Goal: Transaction & Acquisition: Purchase product/service

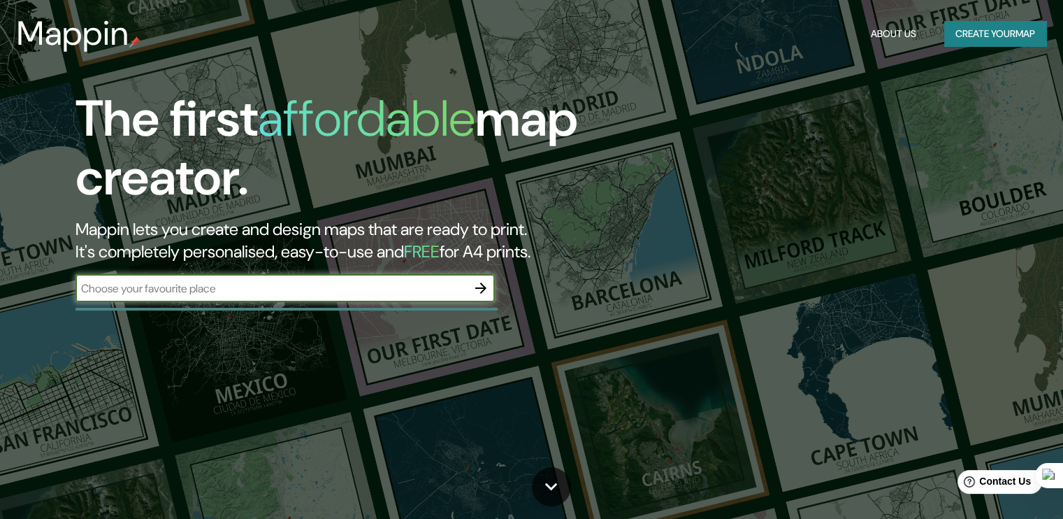
click at [359, 290] on input "text" at bounding box center [272, 288] width 392 height 16
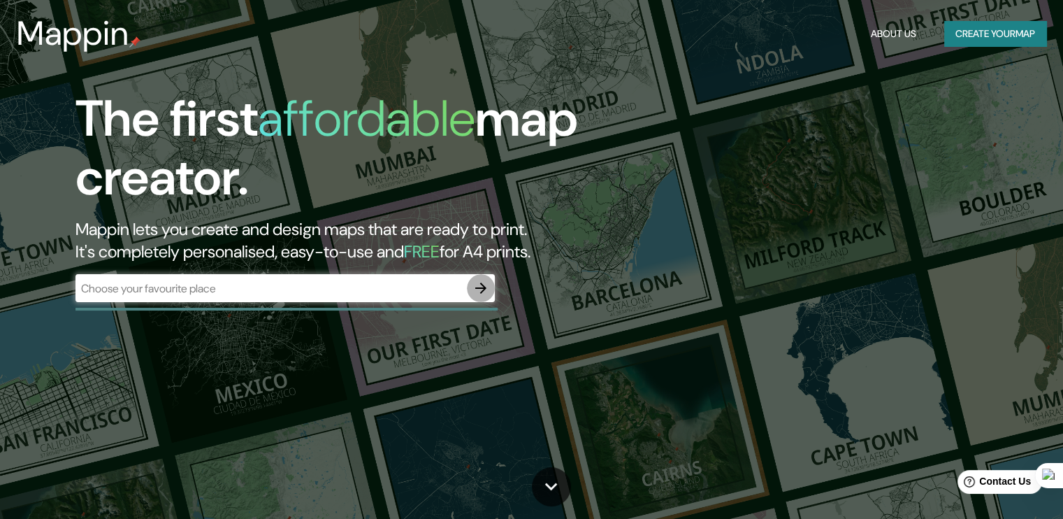
click at [487, 291] on icon "button" at bounding box center [481, 288] width 17 height 17
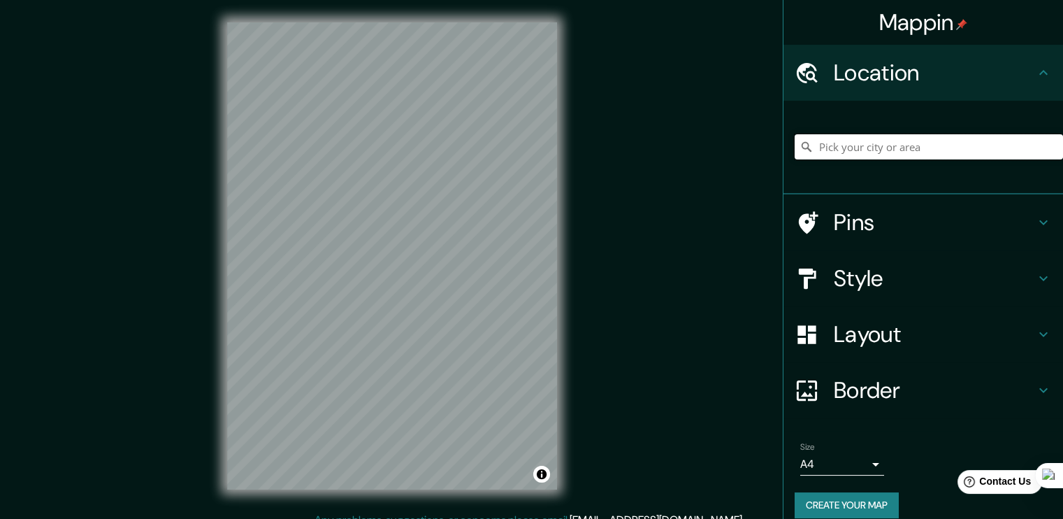
click at [847, 150] on input "Pick your city or area" at bounding box center [929, 146] width 268 height 25
click at [842, 220] on h4 "Pins" at bounding box center [934, 222] width 201 height 28
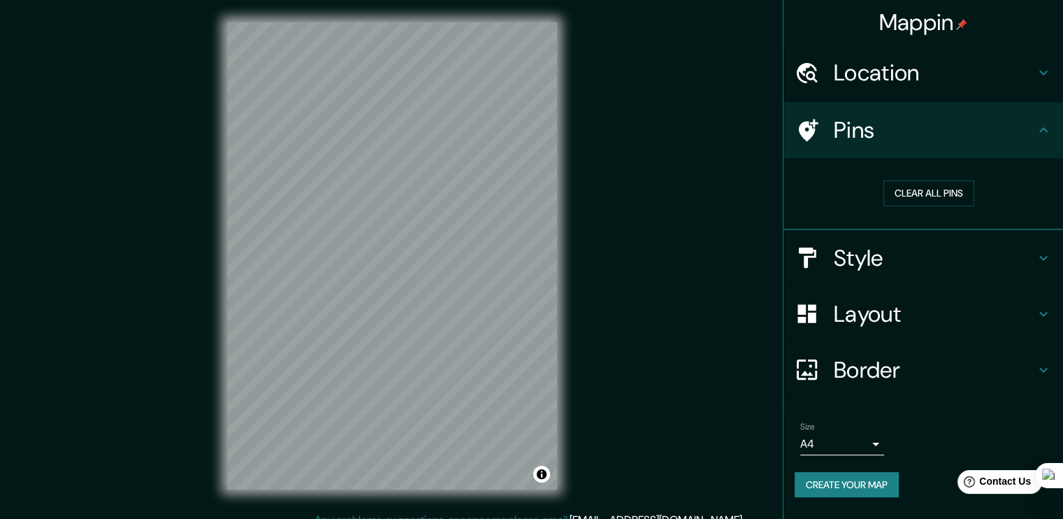
click at [850, 134] on h4 "Pins" at bounding box center [934, 130] width 201 height 28
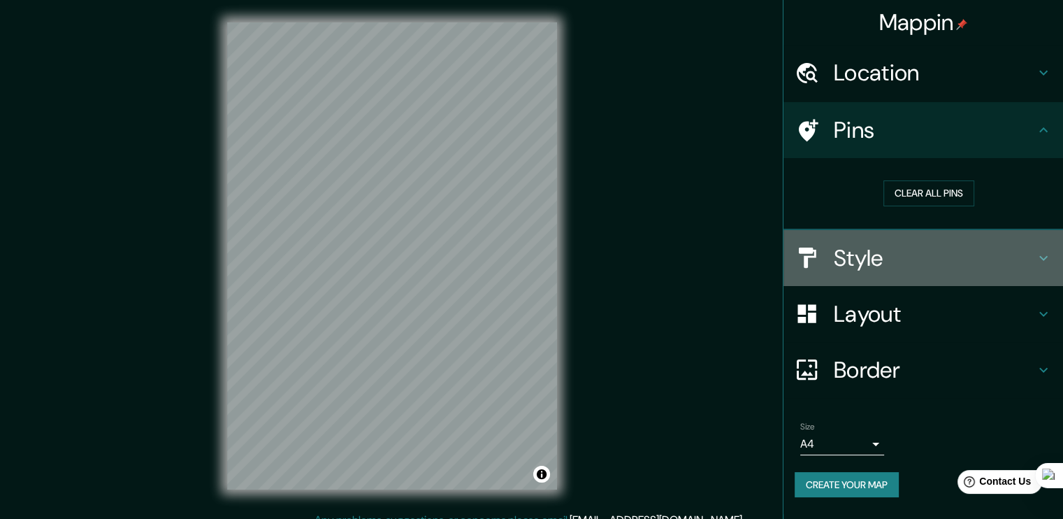
click at [853, 250] on h4 "Style" at bounding box center [934, 258] width 201 height 28
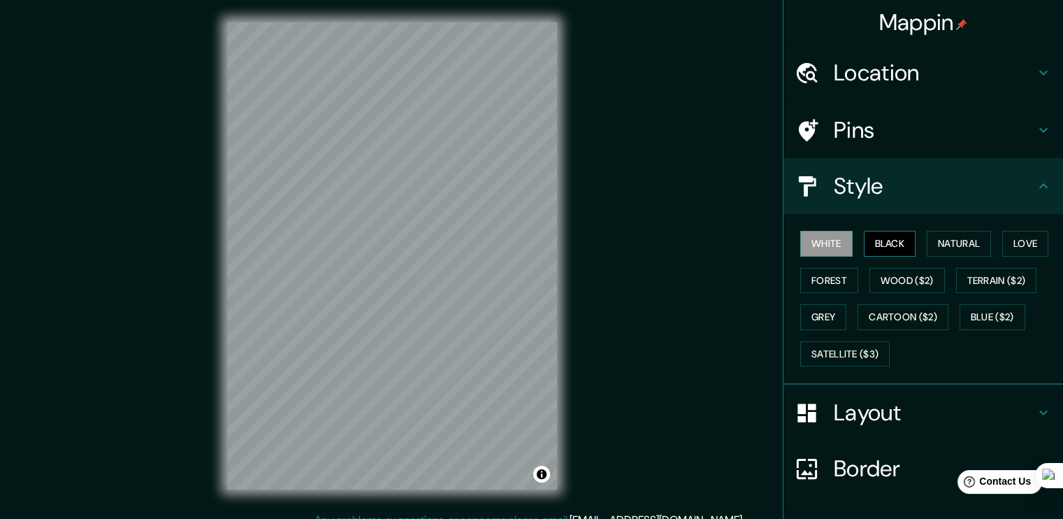
click at [873, 239] on button "Black" at bounding box center [890, 244] width 52 height 26
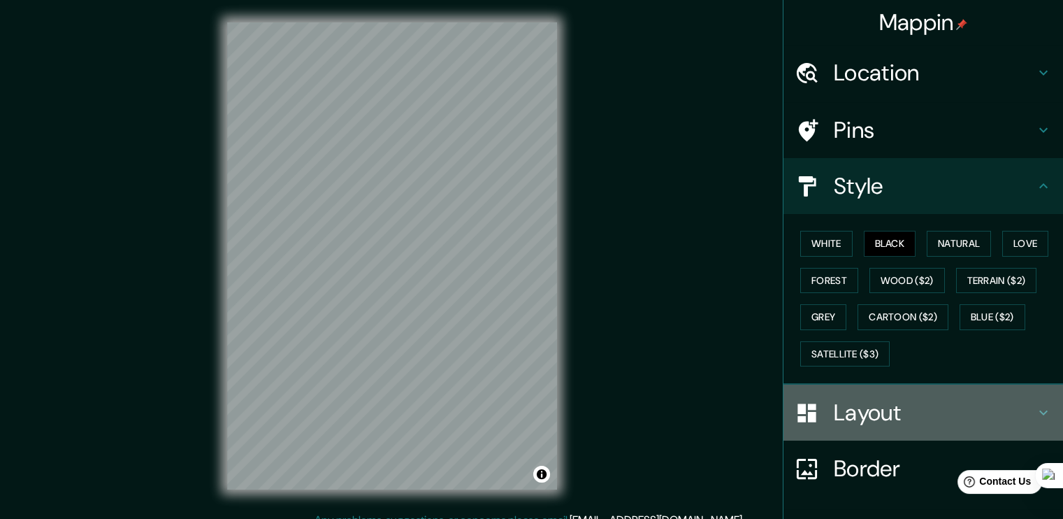
click at [883, 415] on h4 "Layout" at bounding box center [934, 413] width 201 height 28
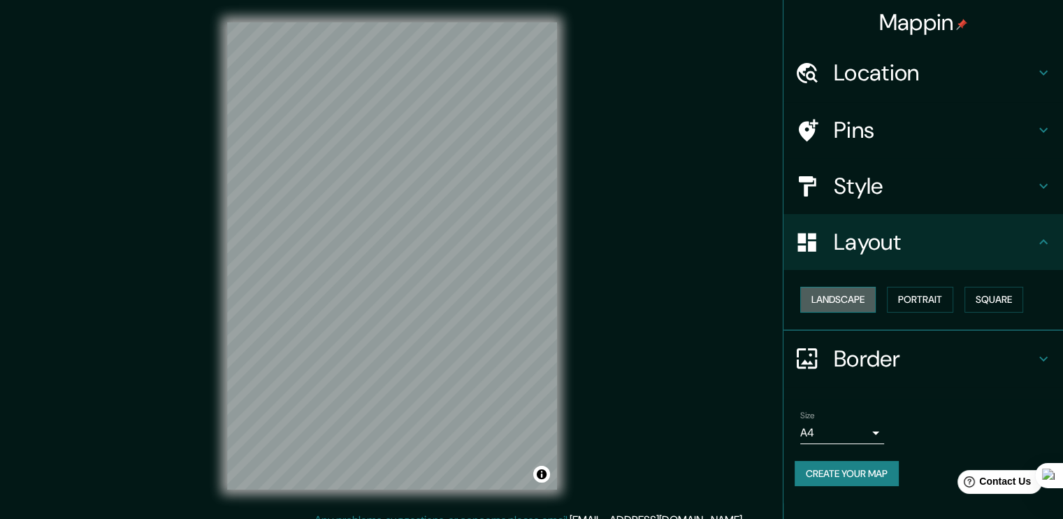
click at [857, 301] on button "Landscape" at bounding box center [839, 300] width 76 height 26
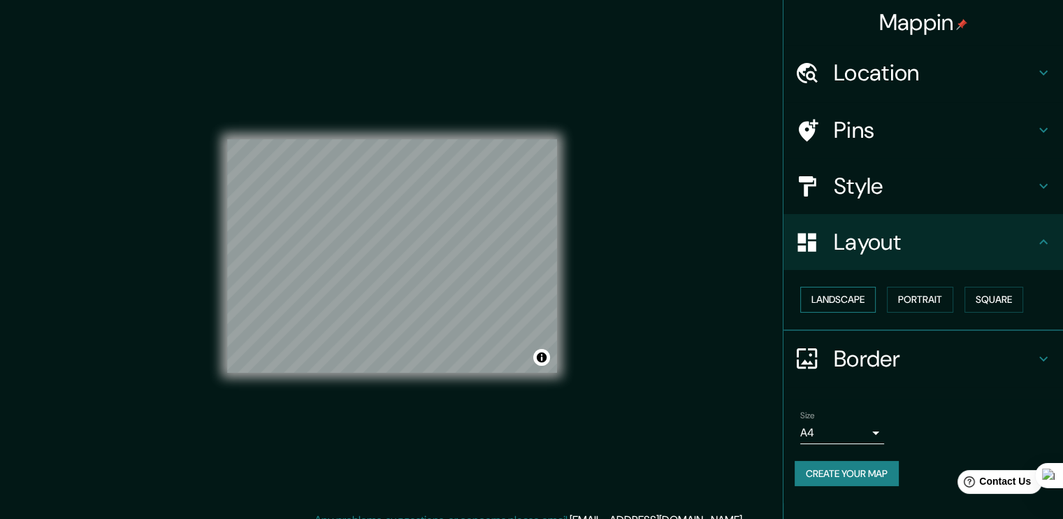
click at [857, 301] on button "Landscape" at bounding box center [839, 300] width 76 height 26
click at [912, 302] on button "Portrait" at bounding box center [920, 300] width 66 height 26
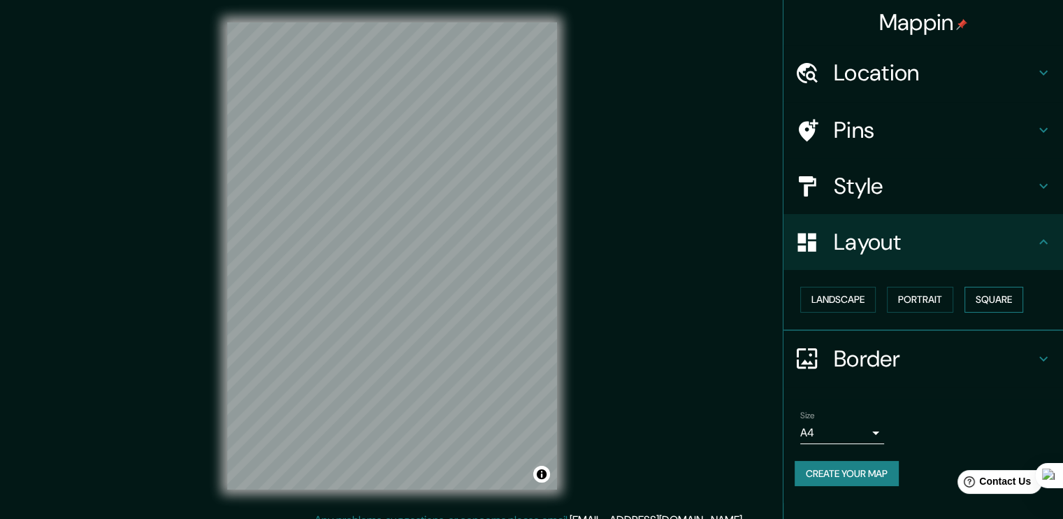
click at [975, 304] on button "Square" at bounding box center [994, 300] width 59 height 26
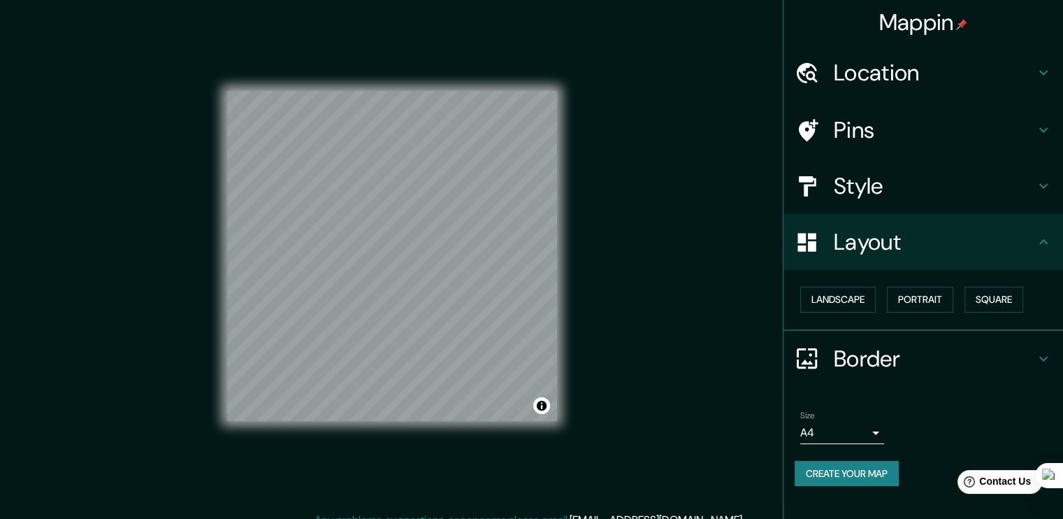
scroll to position [15, 0]
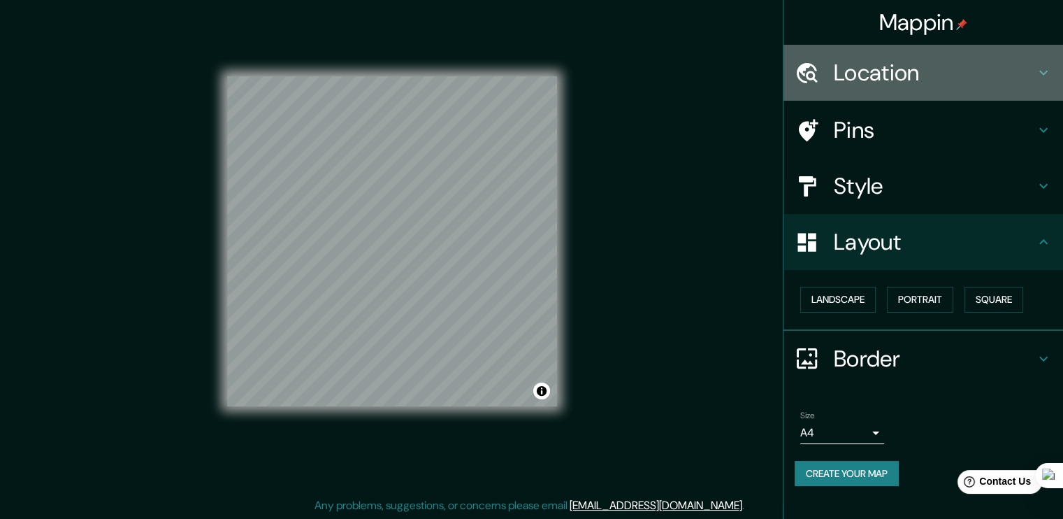
click at [871, 85] on h4 "Location" at bounding box center [934, 73] width 201 height 28
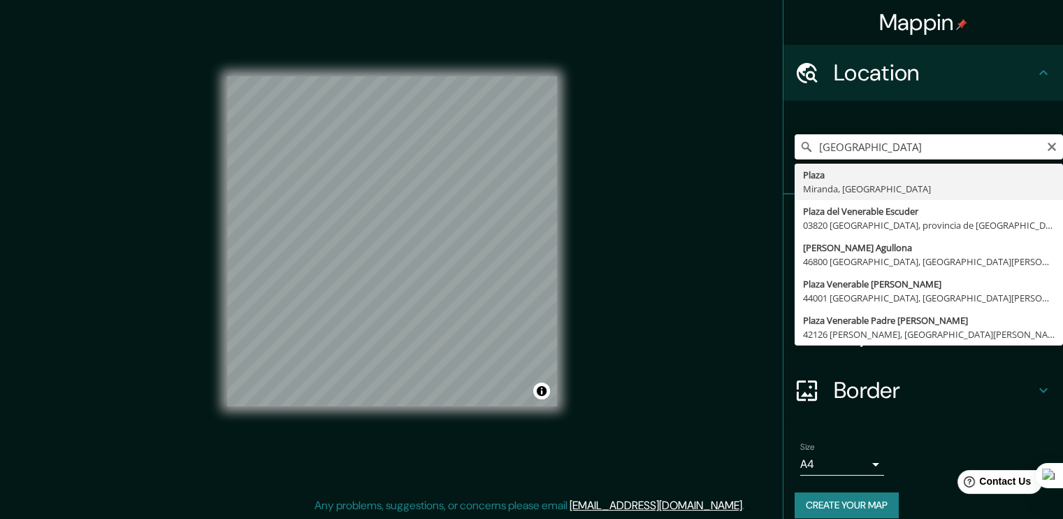
click at [885, 150] on input "[GEOGRAPHIC_DATA]" at bounding box center [929, 146] width 268 height 25
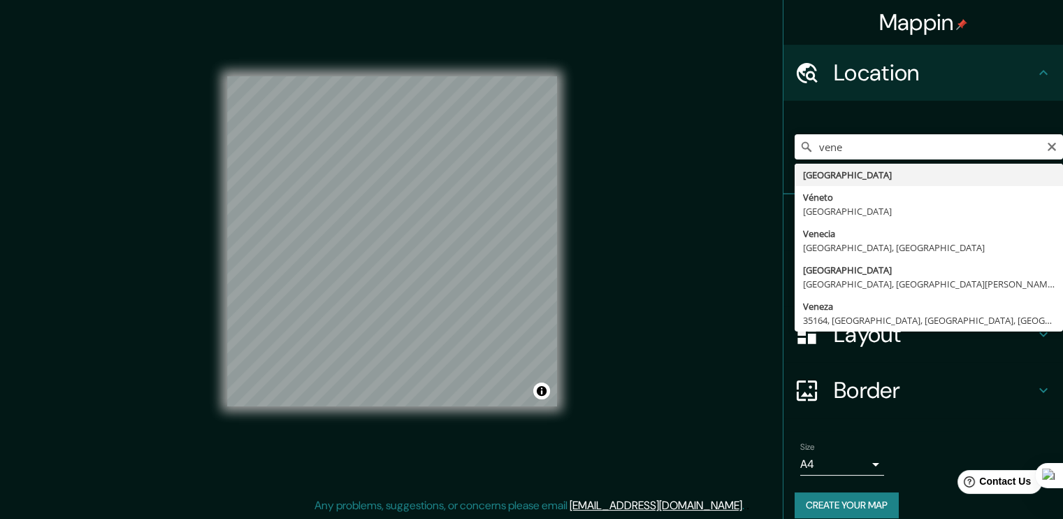
type input "[GEOGRAPHIC_DATA]"
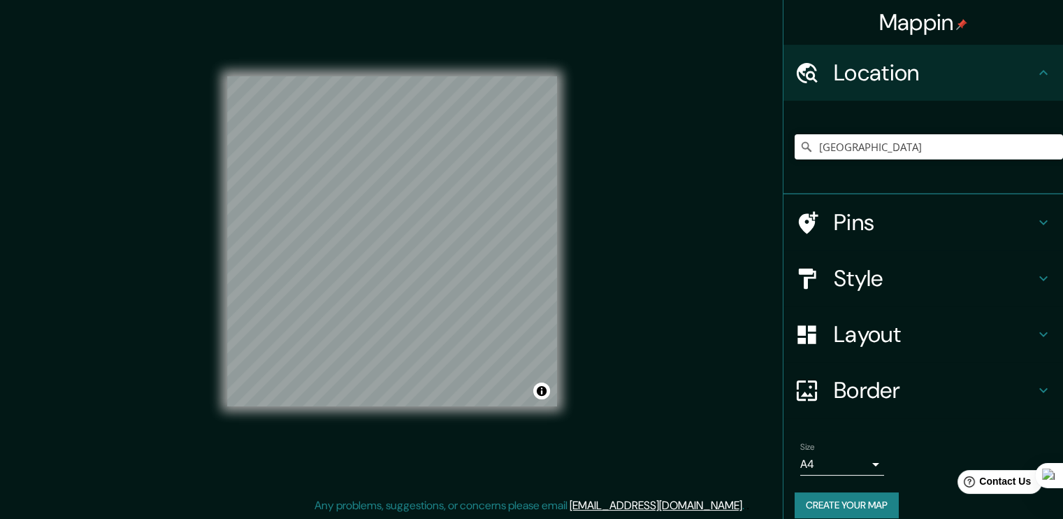
click at [200, 236] on div "Mappin Location [GEOGRAPHIC_DATA] Pins Style Layout Border Choose a border. Hin…" at bounding box center [531, 252] width 1063 height 534
click at [542, 394] on button "Toggle attribution" at bounding box center [541, 390] width 17 height 17
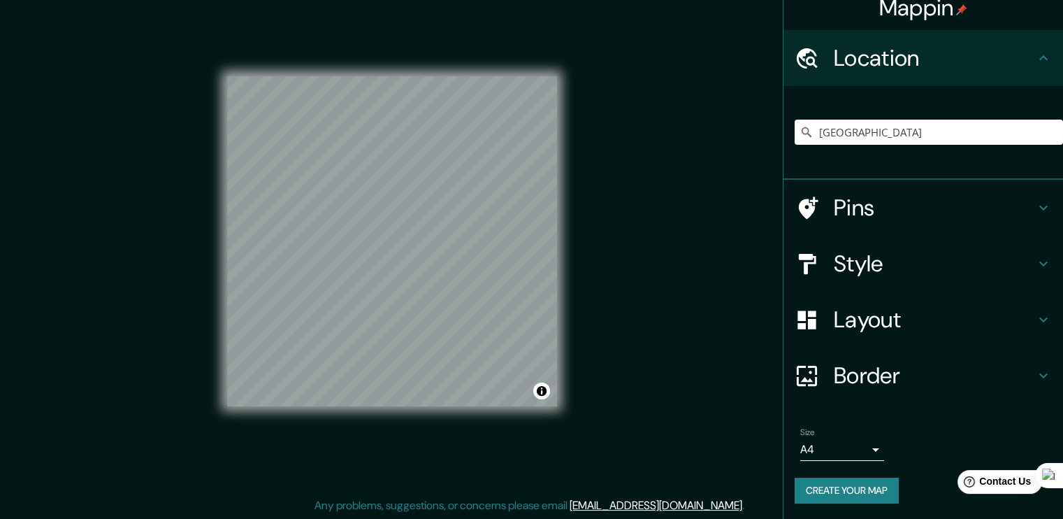
click at [864, 445] on body "Mappin Location [GEOGRAPHIC_DATA] Pins Style Layout Border Choose a border. Hin…" at bounding box center [531, 244] width 1063 height 519
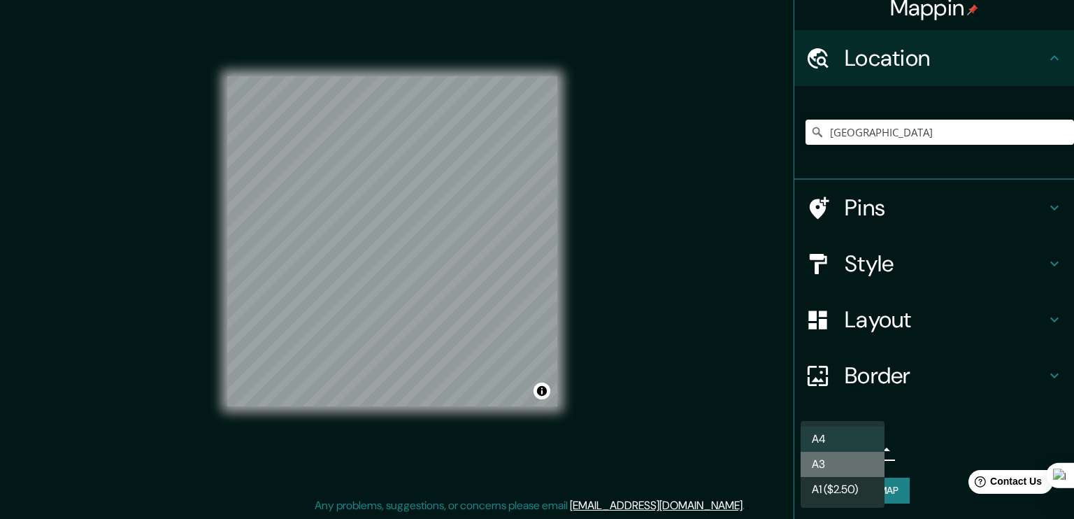
click at [845, 461] on li "A3" at bounding box center [843, 464] width 84 height 25
type input "a4"
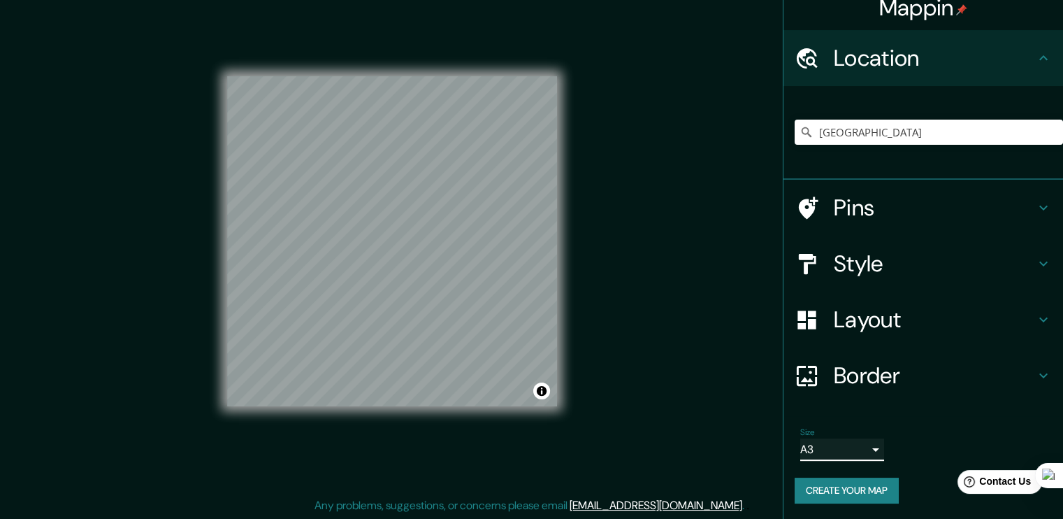
scroll to position [0, 0]
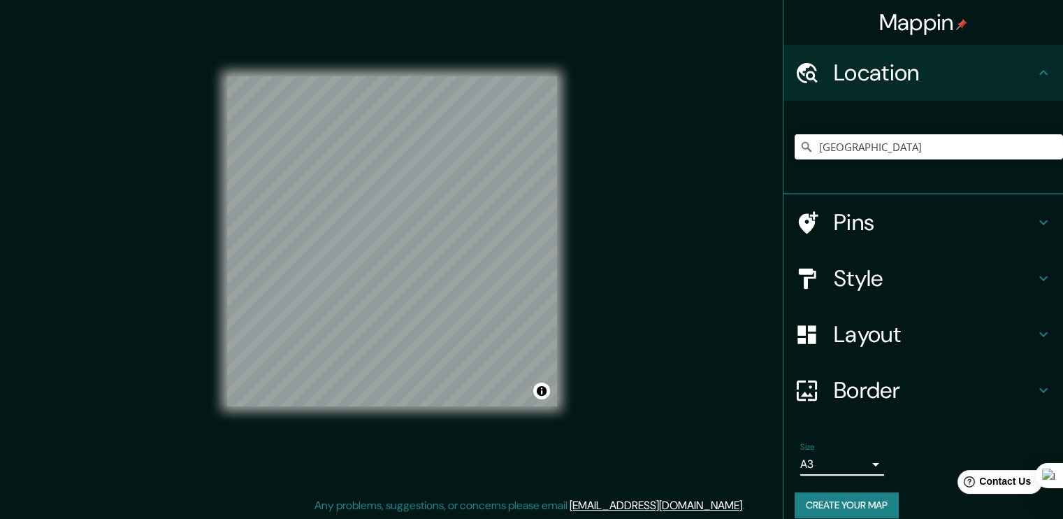
click at [989, 85] on h4 "Location" at bounding box center [934, 73] width 201 height 28
click at [956, 220] on h4 "Pins" at bounding box center [934, 222] width 201 height 28
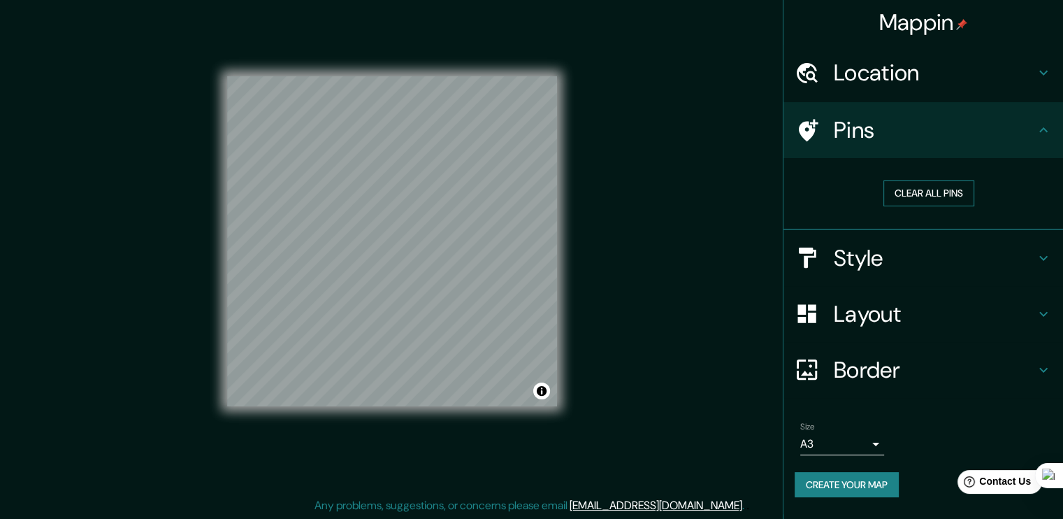
click at [920, 198] on button "Clear all pins" at bounding box center [929, 193] width 91 height 26
click at [905, 253] on h4 "Style" at bounding box center [934, 258] width 201 height 28
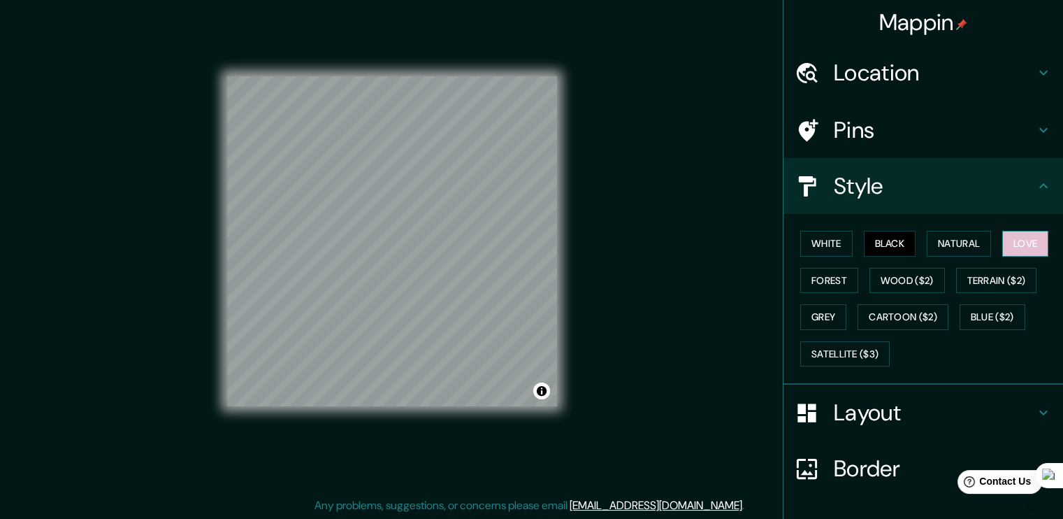
click at [1010, 245] on button "Love" at bounding box center [1026, 244] width 46 height 26
click at [819, 278] on button "Forest" at bounding box center [830, 281] width 58 height 26
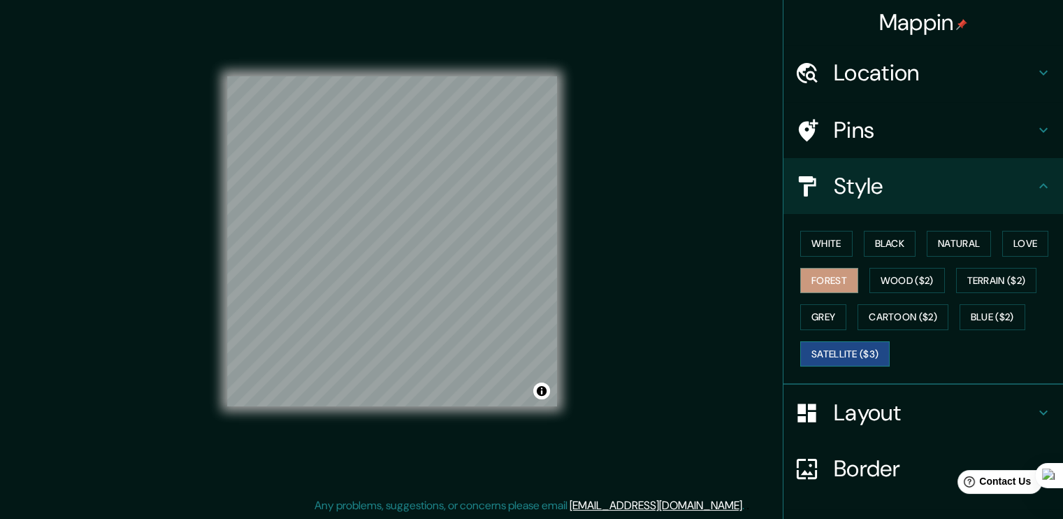
click at [848, 350] on button "Satellite ($3)" at bounding box center [845, 354] width 89 height 26
click at [573, 202] on div "© Mapbox © OpenStreetMap Improve this map © Maxar" at bounding box center [392, 241] width 375 height 512
click at [912, 315] on button "Cartoon ($2)" at bounding box center [903, 317] width 91 height 26
click at [812, 282] on button "Forest" at bounding box center [830, 281] width 58 height 26
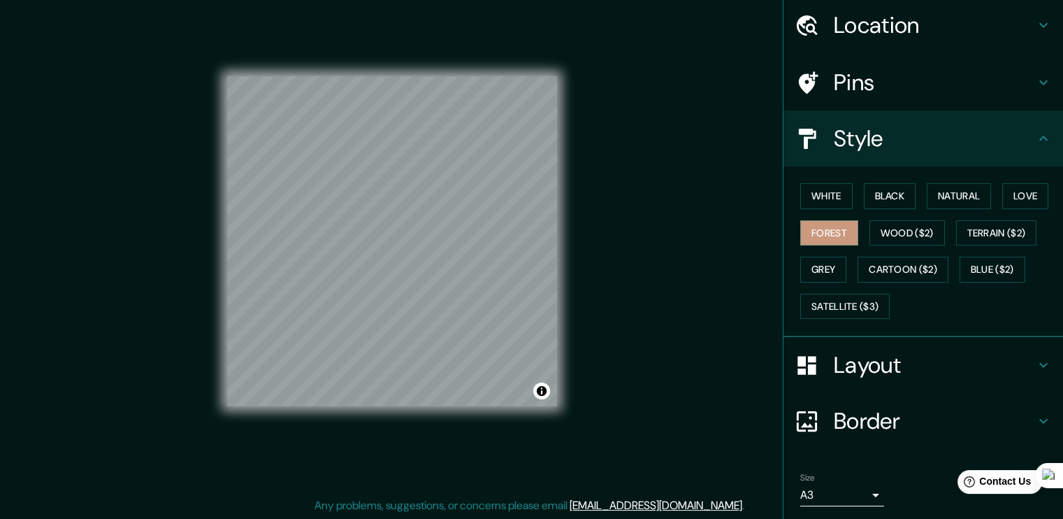
scroll to position [92, 0]
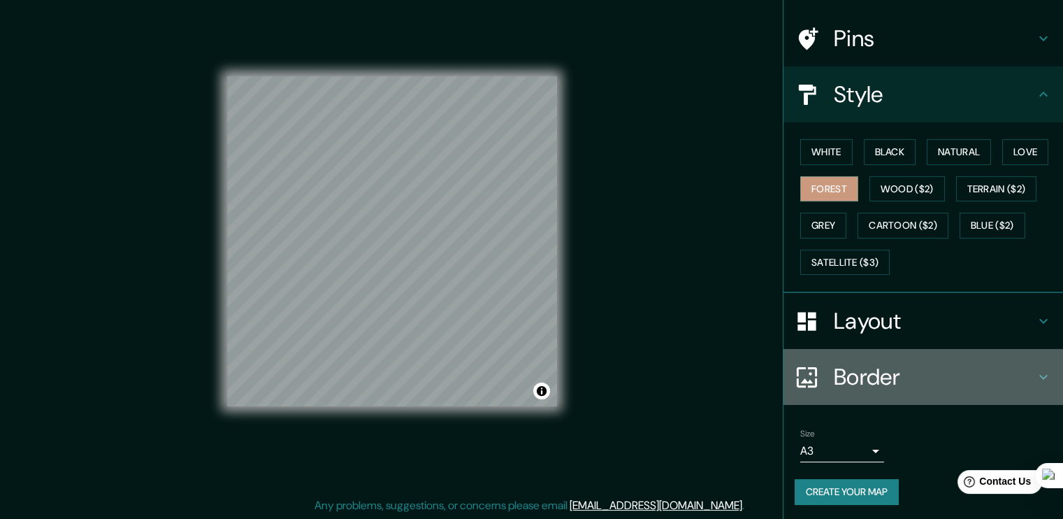
click at [856, 377] on h4 "Border" at bounding box center [934, 377] width 201 height 28
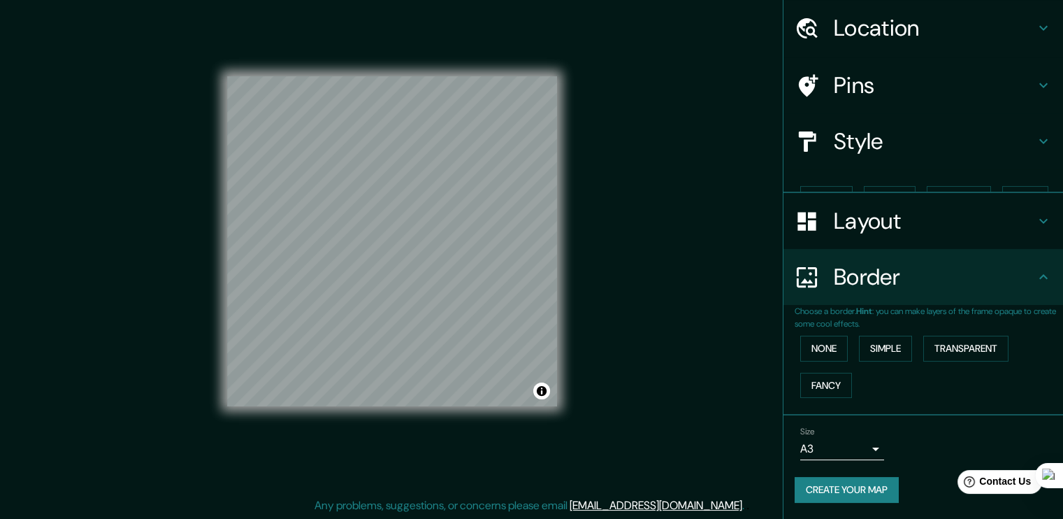
scroll to position [20, 0]
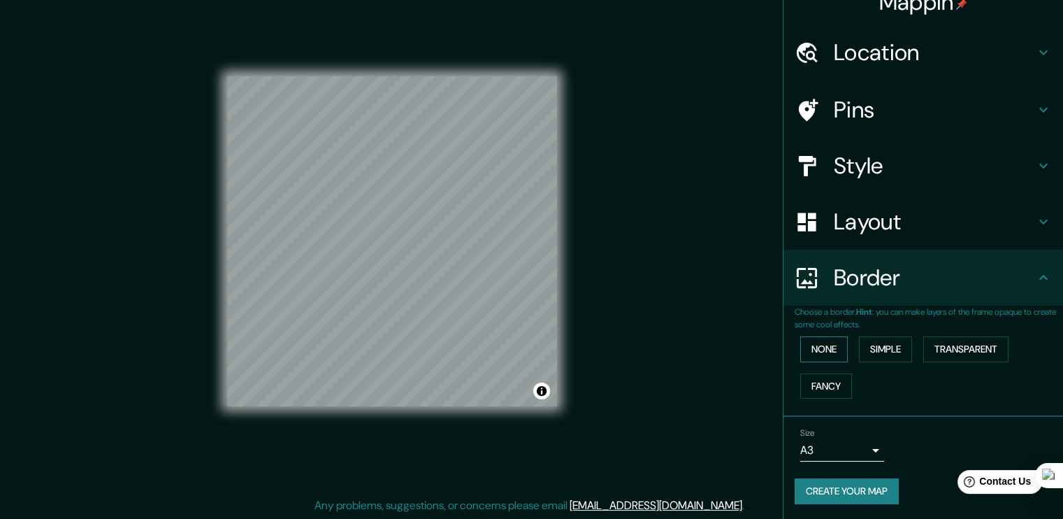
click at [829, 354] on button "None" at bounding box center [825, 349] width 48 height 26
click at [861, 223] on h4 "Layout" at bounding box center [934, 222] width 201 height 28
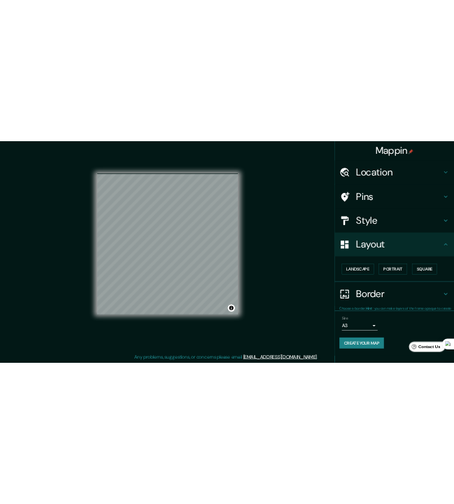
scroll to position [0, 0]
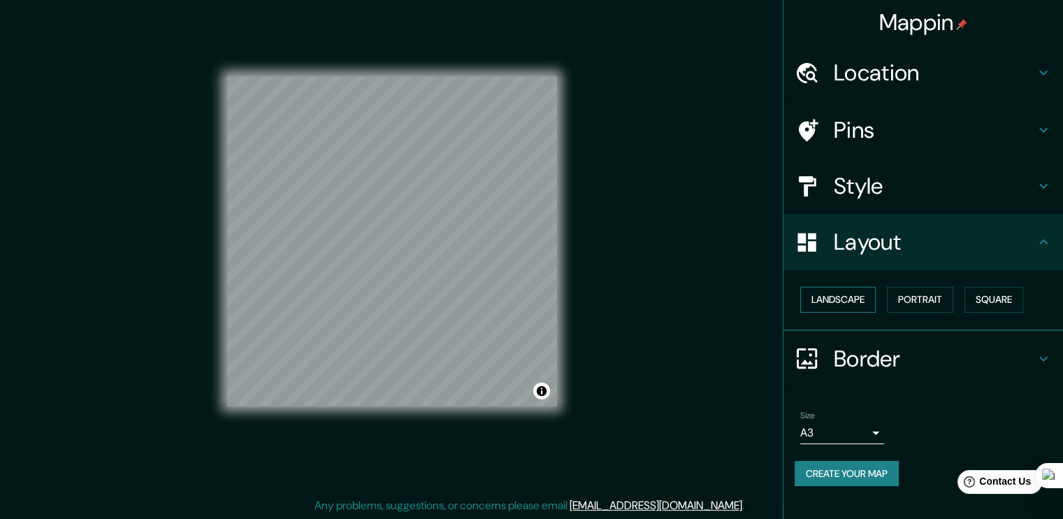
click at [855, 298] on button "Landscape" at bounding box center [839, 300] width 76 height 26
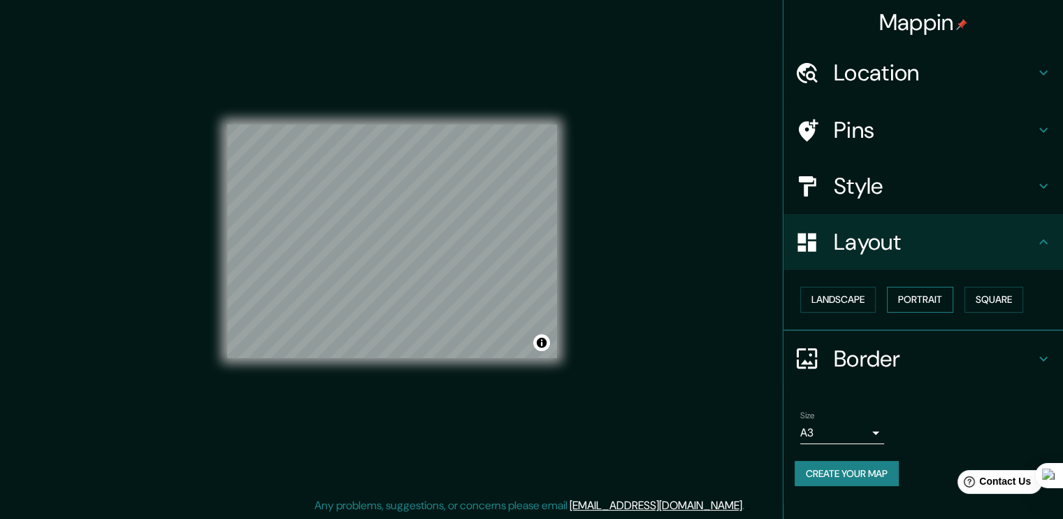
click at [902, 298] on button "Portrait" at bounding box center [920, 300] width 66 height 26
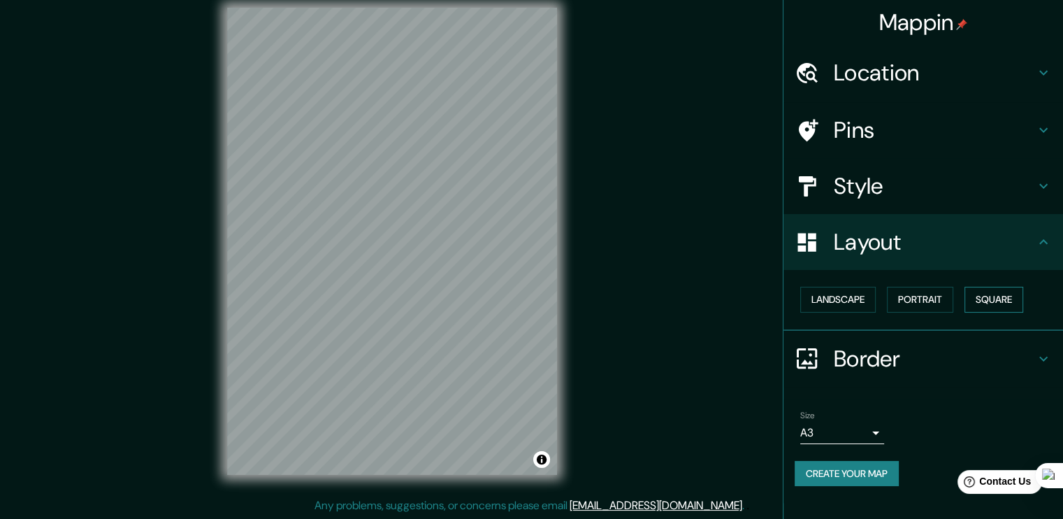
click at [984, 303] on button "Square" at bounding box center [994, 300] width 59 height 26
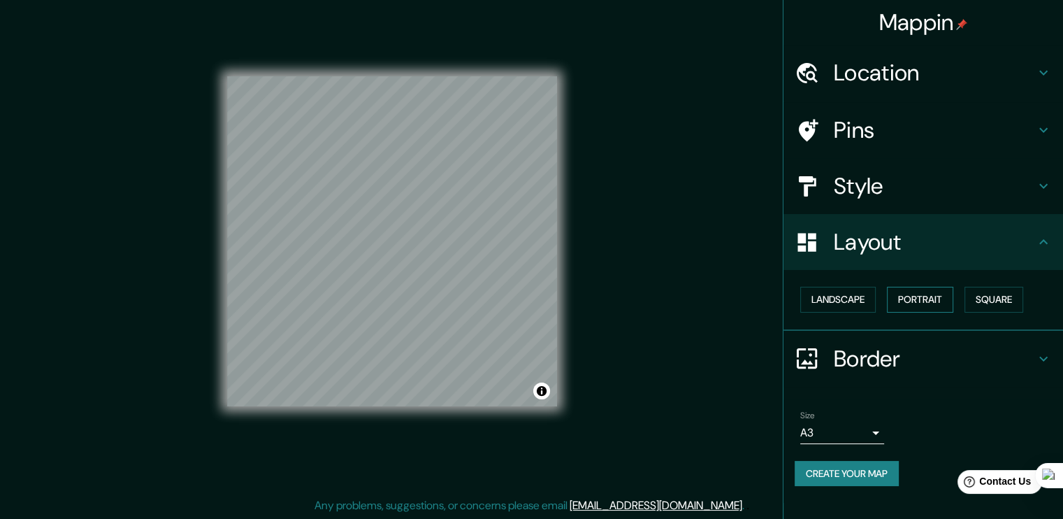
click at [940, 298] on button "Portrait" at bounding box center [920, 300] width 66 height 26
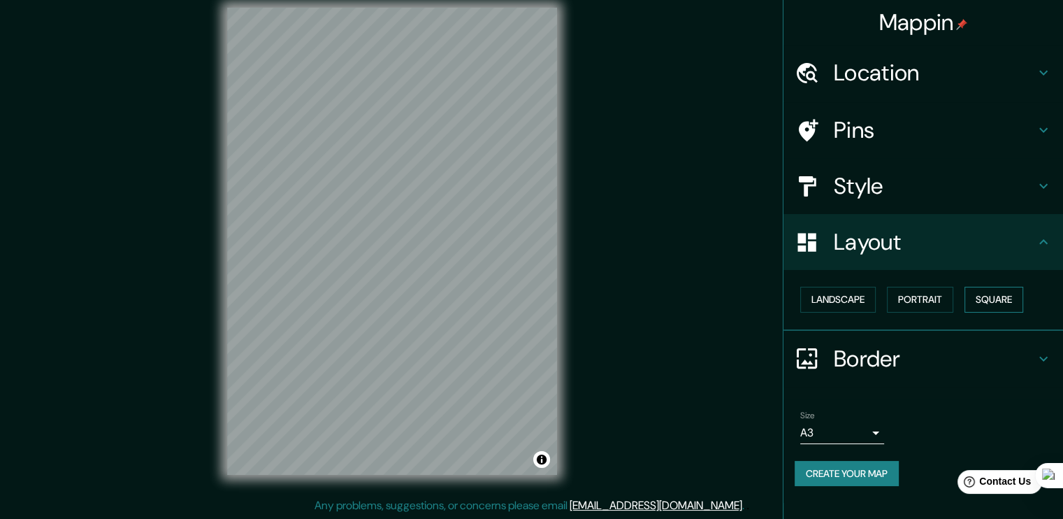
drag, startPoint x: 1014, startPoint y: 306, endPoint x: 977, endPoint y: 310, distance: 36.6
click at [1012, 306] on button "Square" at bounding box center [994, 300] width 59 height 26
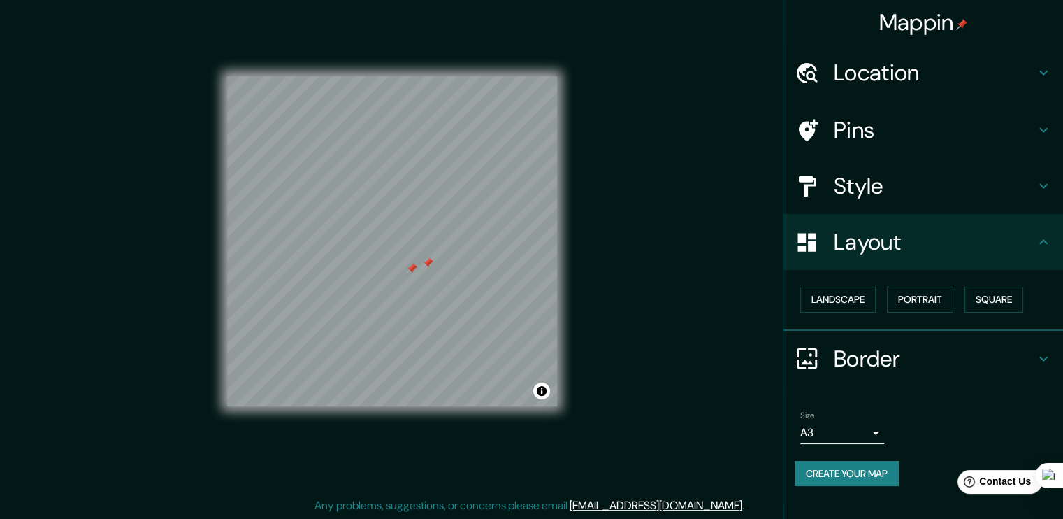
click at [923, 124] on h4 "Pins" at bounding box center [934, 130] width 201 height 28
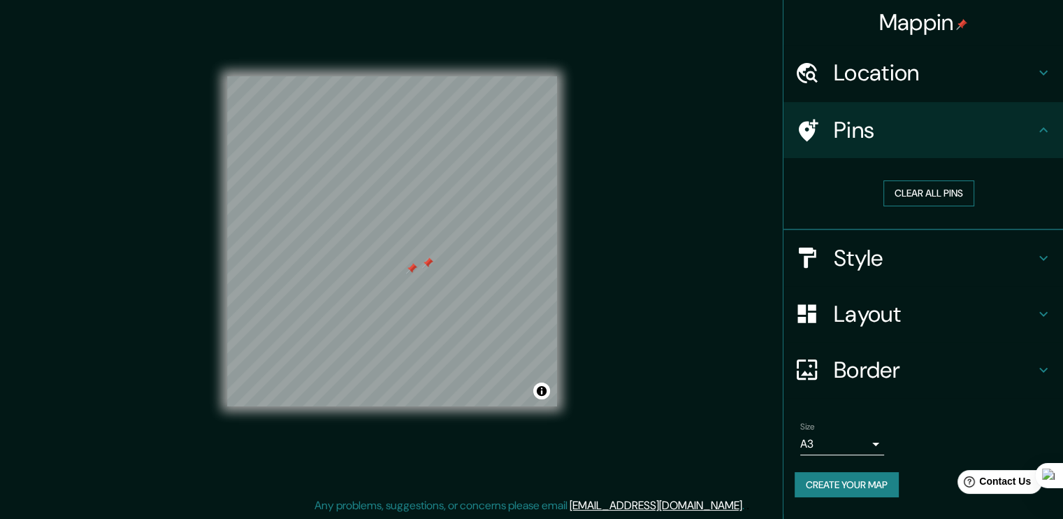
click at [906, 192] on button "Clear all pins" at bounding box center [929, 193] width 91 height 26
click at [867, 267] on h4 "Style" at bounding box center [934, 258] width 201 height 28
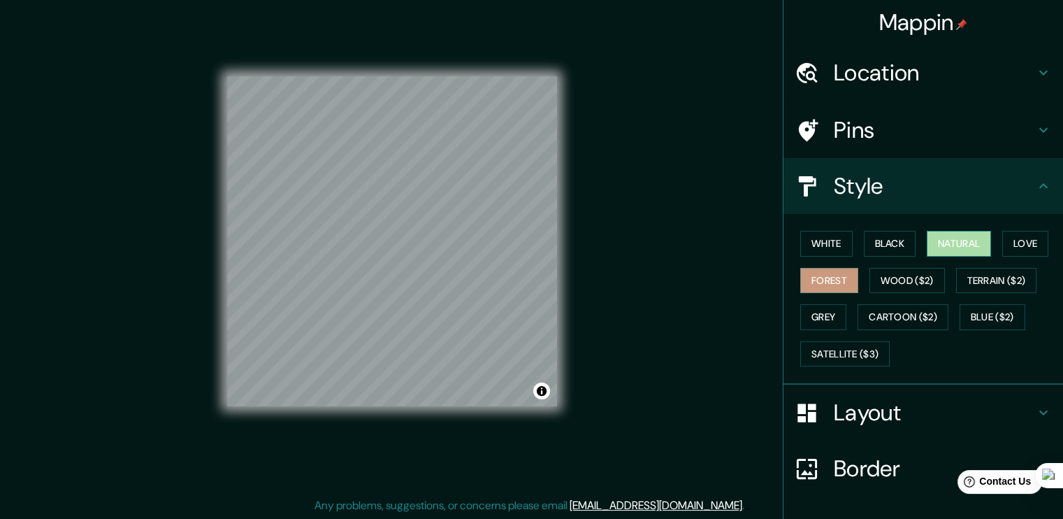
click at [953, 245] on button "Natural" at bounding box center [959, 244] width 64 height 26
click at [942, 240] on button "Natural" at bounding box center [959, 244] width 64 height 26
click at [872, 245] on button "Black" at bounding box center [890, 244] width 52 height 26
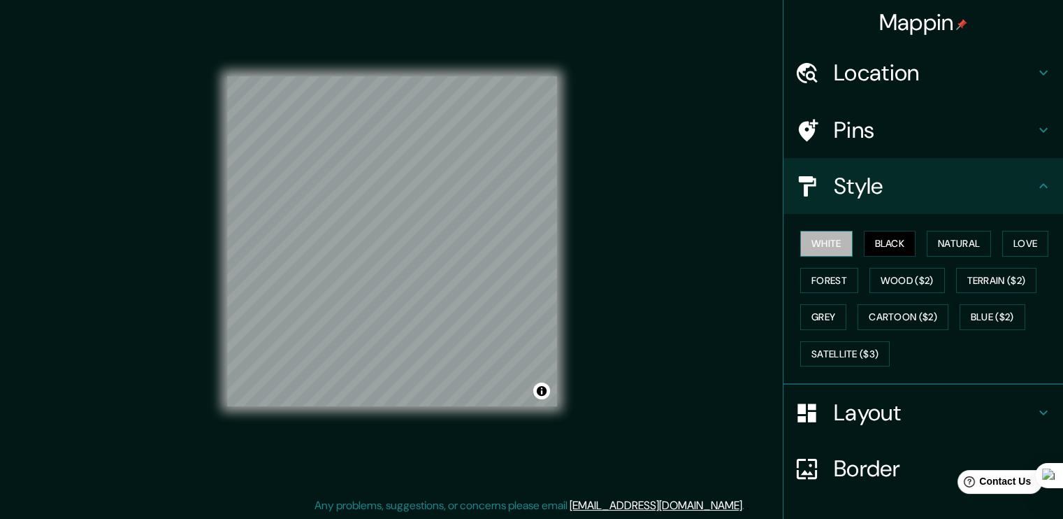
click at [819, 251] on button "White" at bounding box center [827, 244] width 52 height 26
click at [875, 251] on button "Black" at bounding box center [890, 244] width 52 height 26
click at [873, 245] on button "Black" at bounding box center [890, 244] width 52 height 26
click at [877, 245] on button "Black" at bounding box center [890, 244] width 52 height 26
click at [947, 246] on button "Natural" at bounding box center [959, 244] width 64 height 26
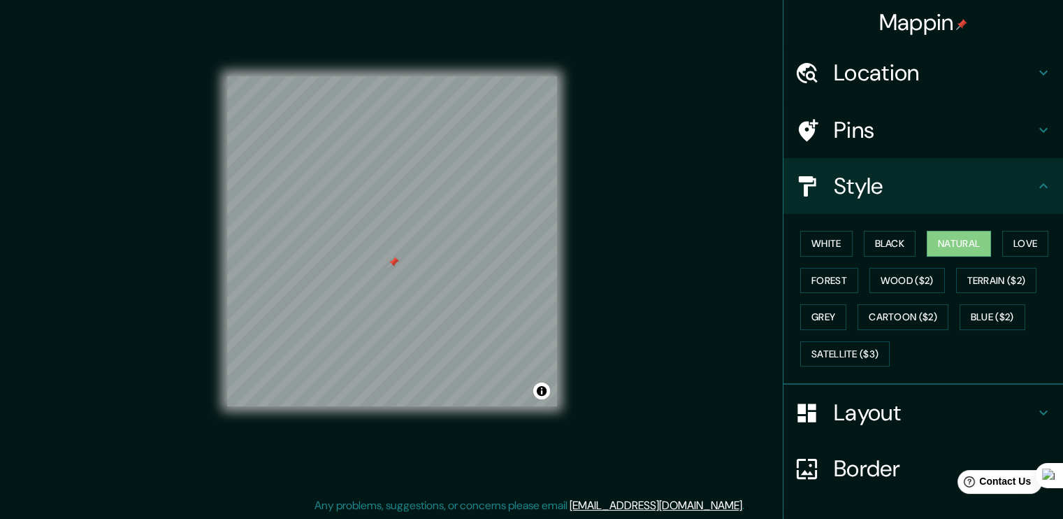
click at [924, 117] on h4 "Pins" at bounding box center [934, 130] width 201 height 28
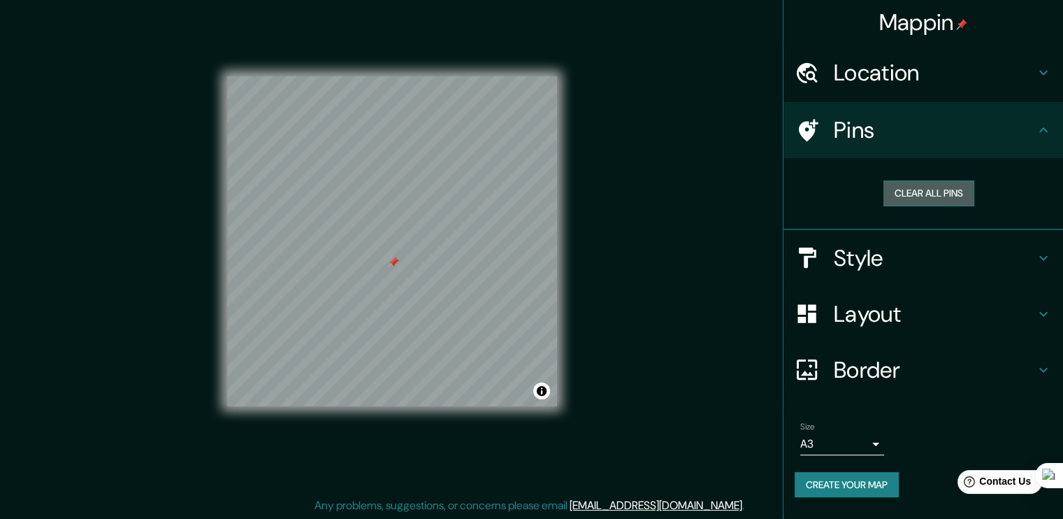
click at [917, 193] on button "Clear all pins" at bounding box center [929, 193] width 91 height 26
click at [850, 320] on h4 "Layout" at bounding box center [934, 314] width 201 height 28
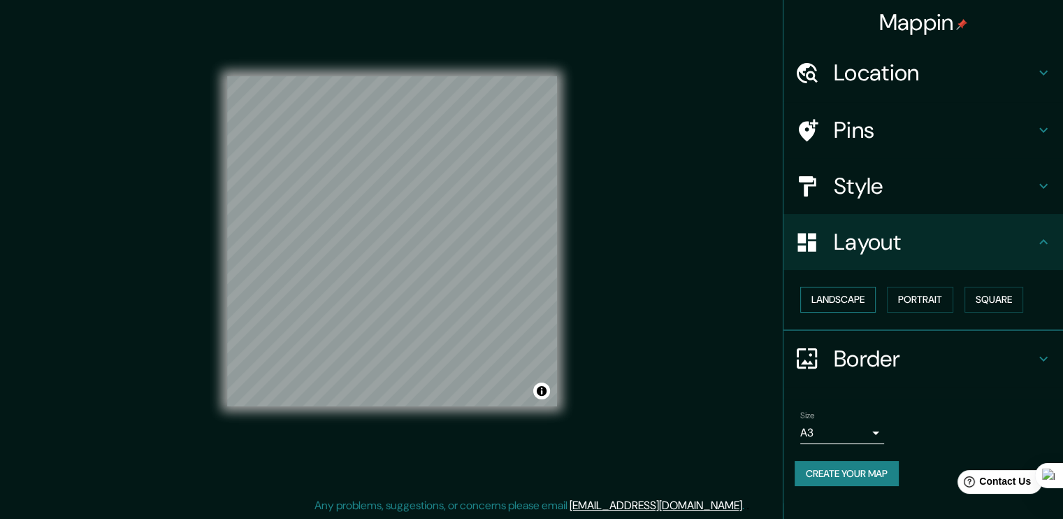
click at [850, 308] on button "Landscape" at bounding box center [839, 300] width 76 height 26
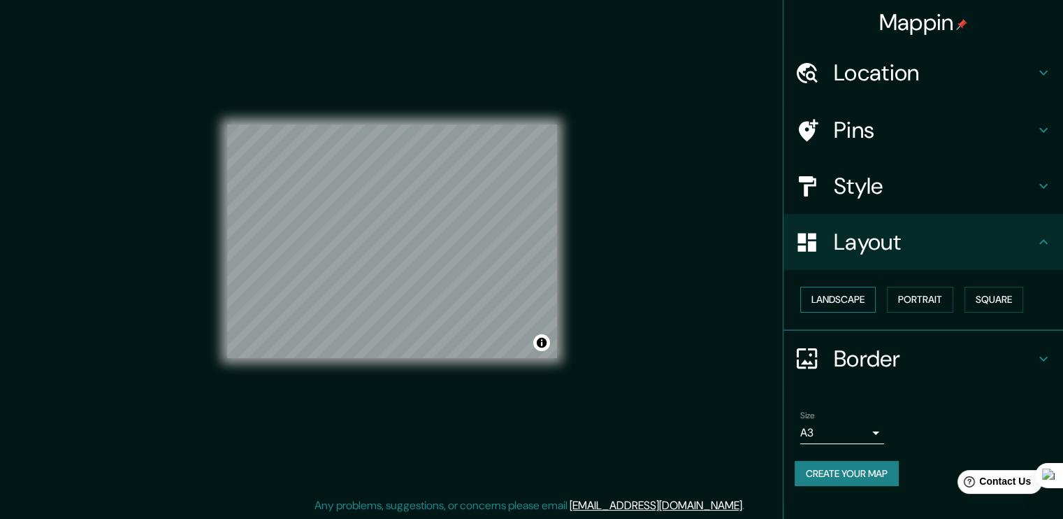
click at [850, 308] on button "Landscape" at bounding box center [839, 300] width 76 height 26
click at [919, 305] on button "Portrait" at bounding box center [920, 300] width 66 height 26
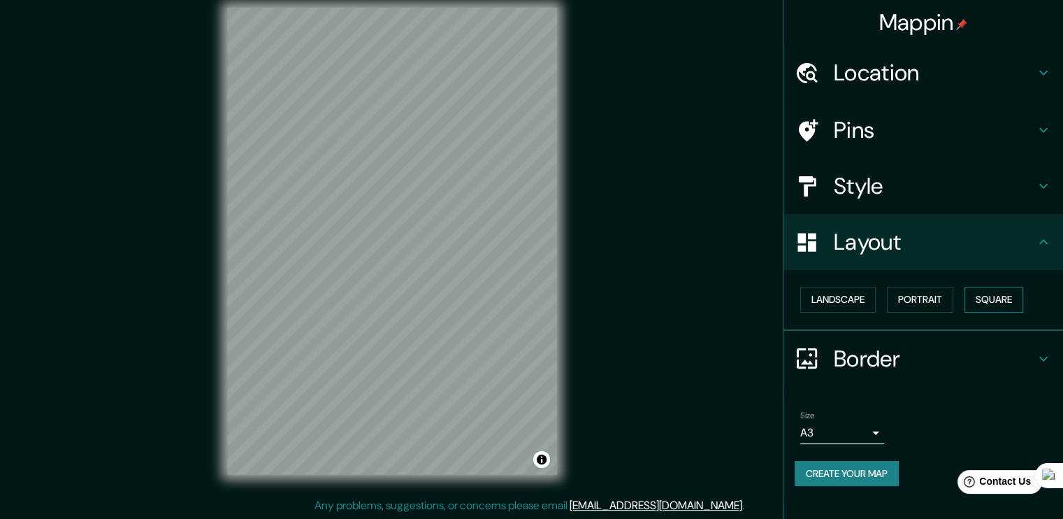
click at [993, 299] on button "Square" at bounding box center [994, 300] width 59 height 26
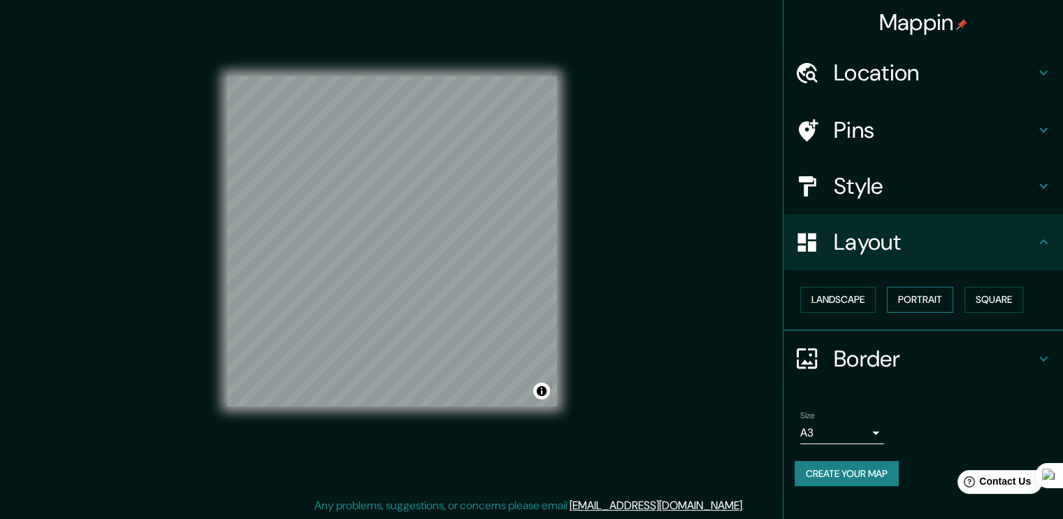
click at [947, 296] on button "Portrait" at bounding box center [920, 300] width 66 height 26
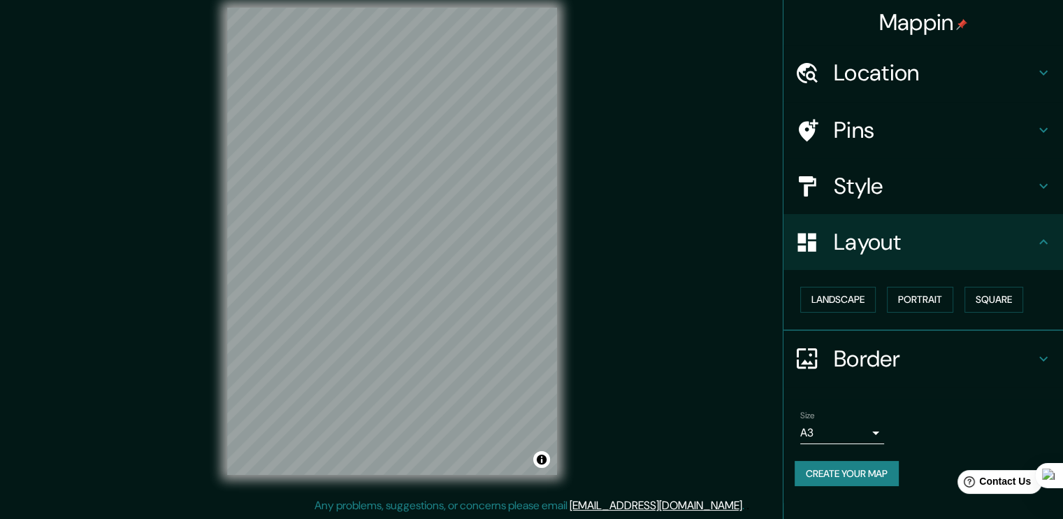
click at [912, 184] on h4 "Style" at bounding box center [934, 186] width 201 height 28
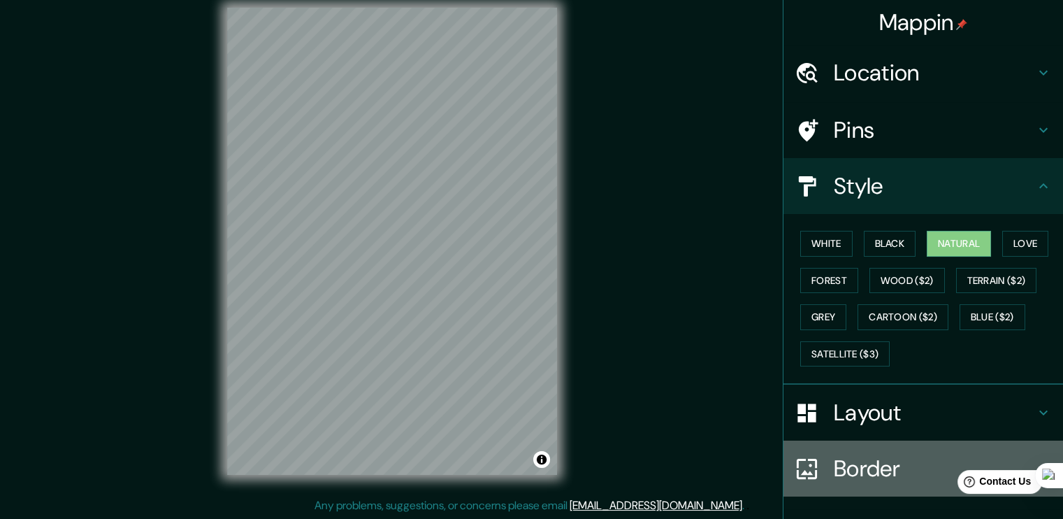
click at [895, 458] on h4 "Border" at bounding box center [934, 468] width 201 height 28
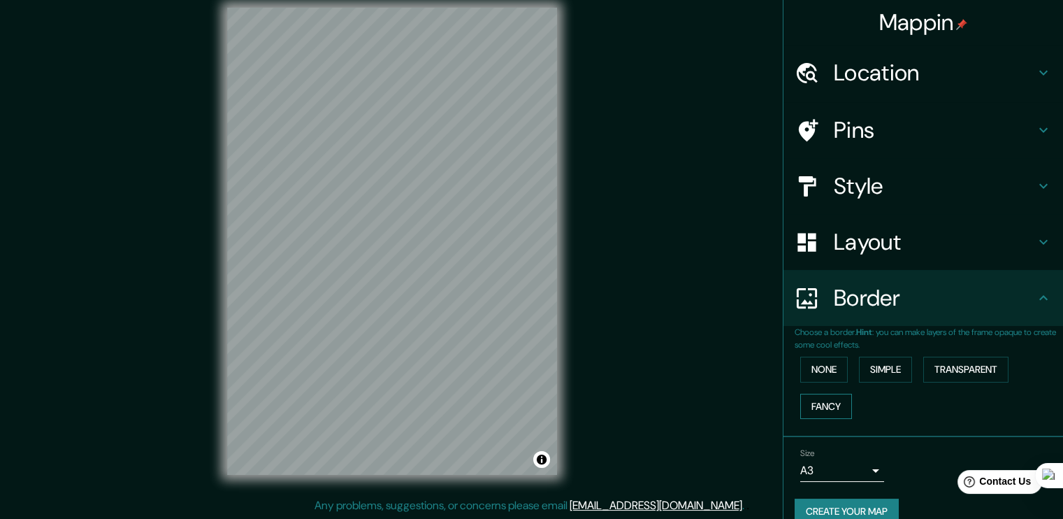
click at [826, 407] on button "Fancy" at bounding box center [827, 407] width 52 height 26
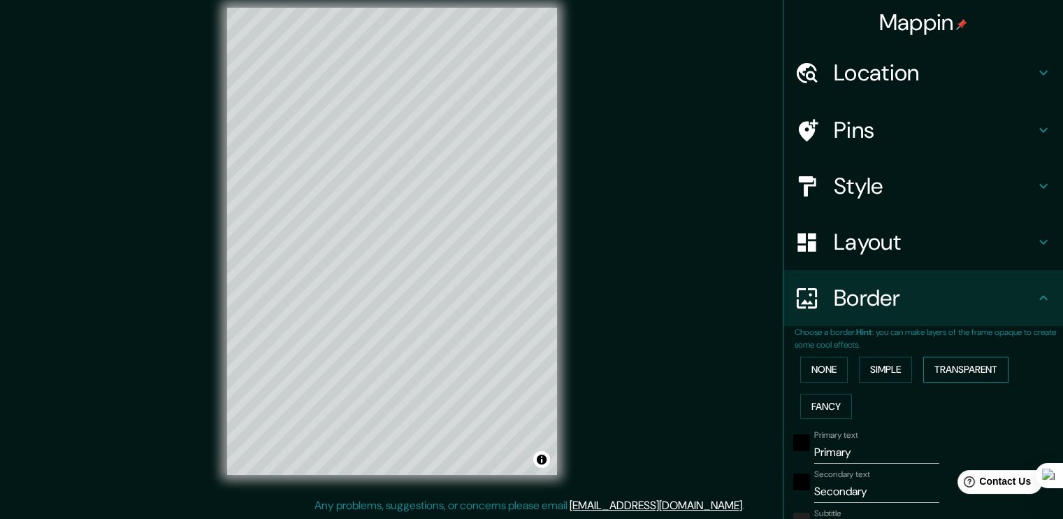
click at [976, 366] on button "Transparent" at bounding box center [966, 370] width 85 height 26
click at [897, 365] on button "Simple" at bounding box center [885, 370] width 53 height 26
click at [831, 371] on button "None" at bounding box center [825, 370] width 48 height 26
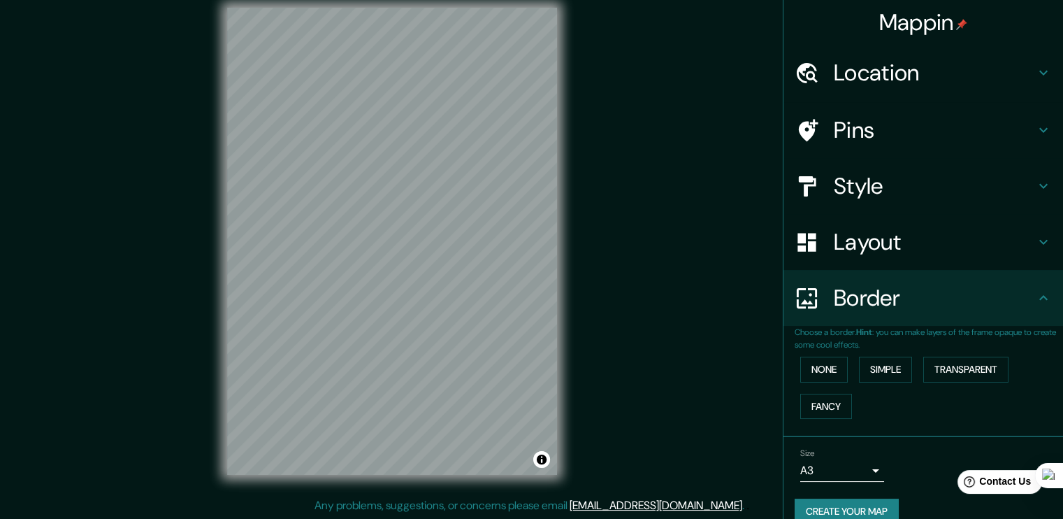
click at [838, 178] on h4 "Style" at bounding box center [934, 186] width 201 height 28
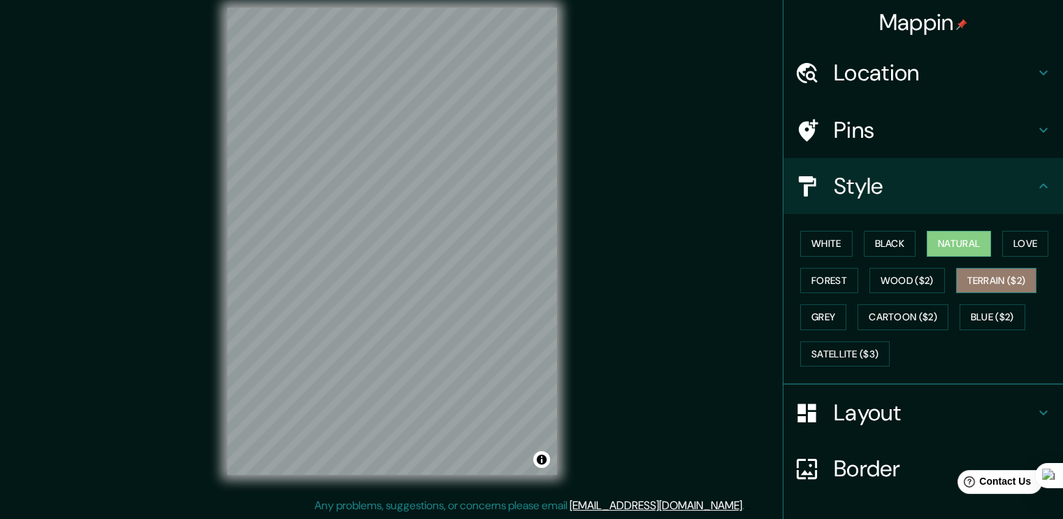
click at [977, 278] on button "Terrain ($2)" at bounding box center [996, 281] width 81 height 26
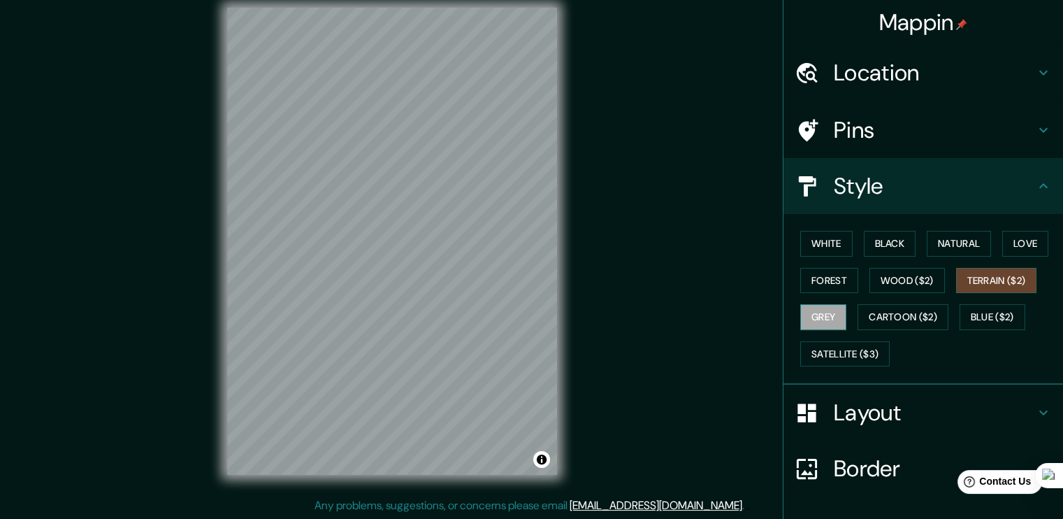
click at [803, 319] on button "Grey" at bounding box center [824, 317] width 46 height 26
click at [875, 320] on button "Cartoon ($2)" at bounding box center [903, 317] width 91 height 26
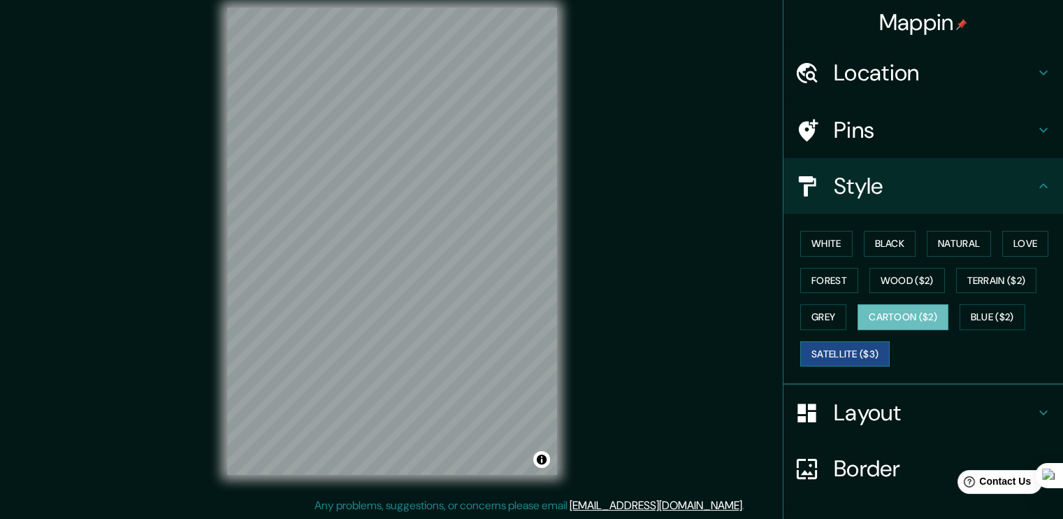
click at [819, 346] on button "Satellite ($3)" at bounding box center [845, 354] width 89 height 26
click at [829, 252] on button "White" at bounding box center [827, 244] width 52 height 26
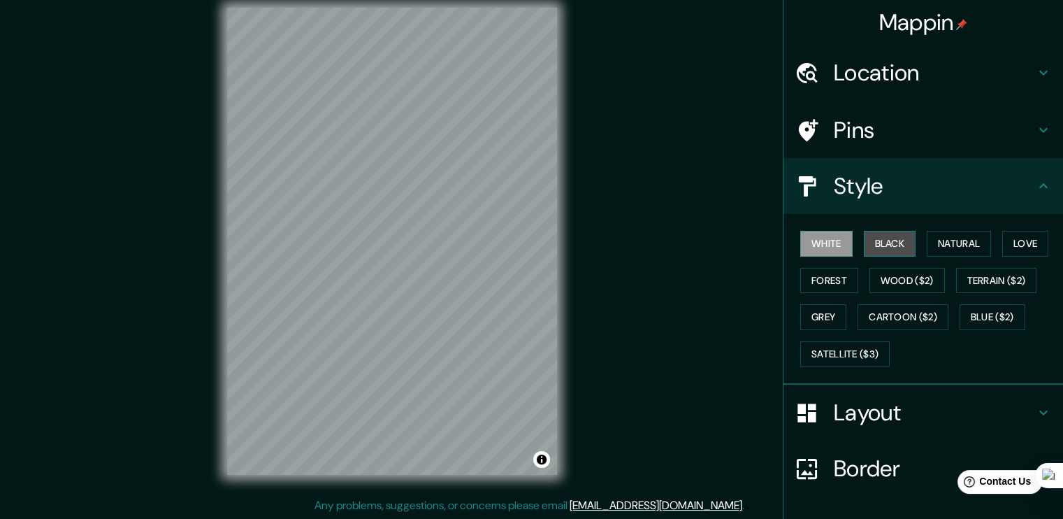
click at [873, 245] on button "Black" at bounding box center [890, 244] width 52 height 26
click at [848, 179] on h4 "Style" at bounding box center [934, 186] width 201 height 28
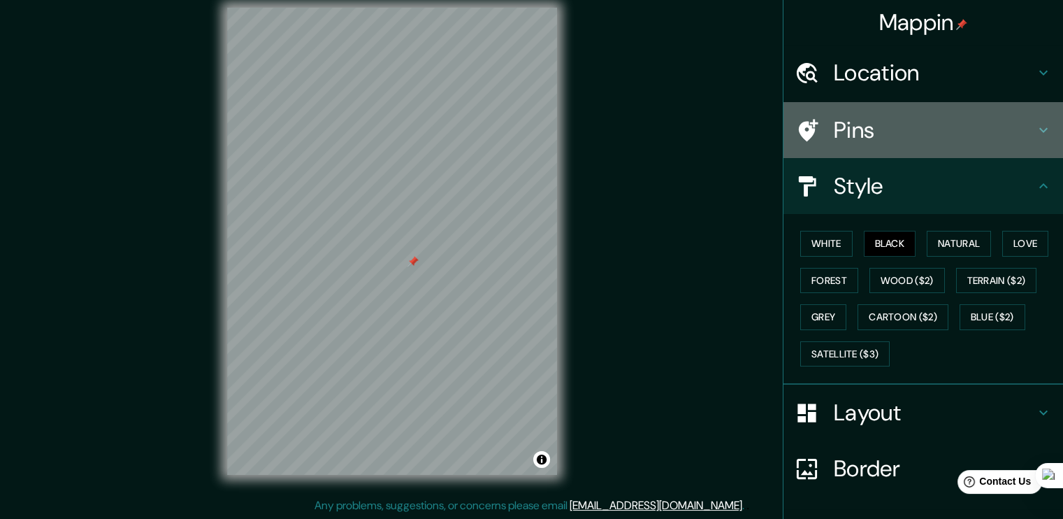
click at [852, 138] on h4 "Pins" at bounding box center [934, 130] width 201 height 28
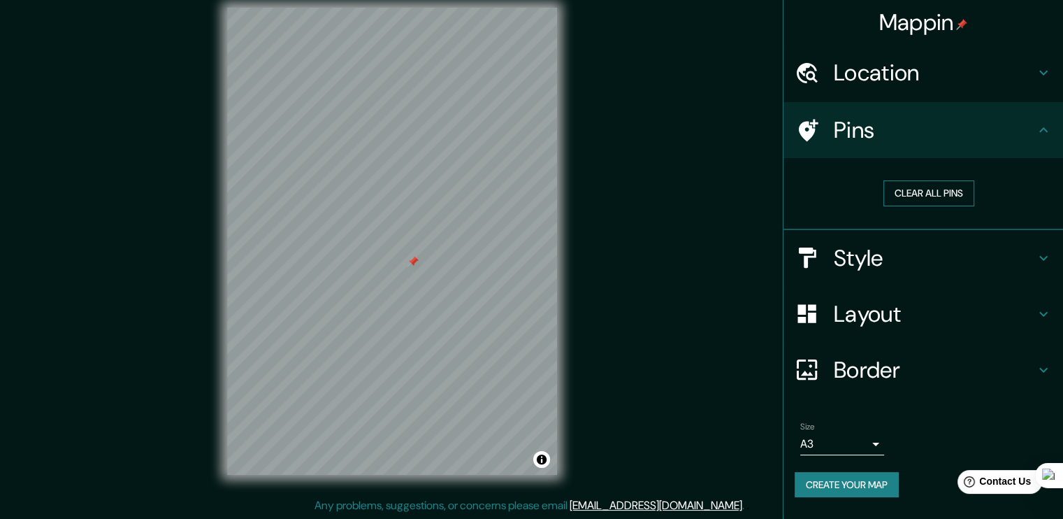
click at [895, 198] on button "Clear all pins" at bounding box center [929, 193] width 91 height 26
drag, startPoint x: 564, startPoint y: 276, endPoint x: 598, endPoint y: 187, distance: 96.1
click at [598, 187] on div "Mappin Location [GEOGRAPHIC_DATA] Pins Clear all pins Style Layout Border Choos…" at bounding box center [531, 252] width 1063 height 534
click at [870, 480] on button "Create your map" at bounding box center [847, 485] width 104 height 26
click at [889, 281] on div "Style" at bounding box center [924, 258] width 280 height 56
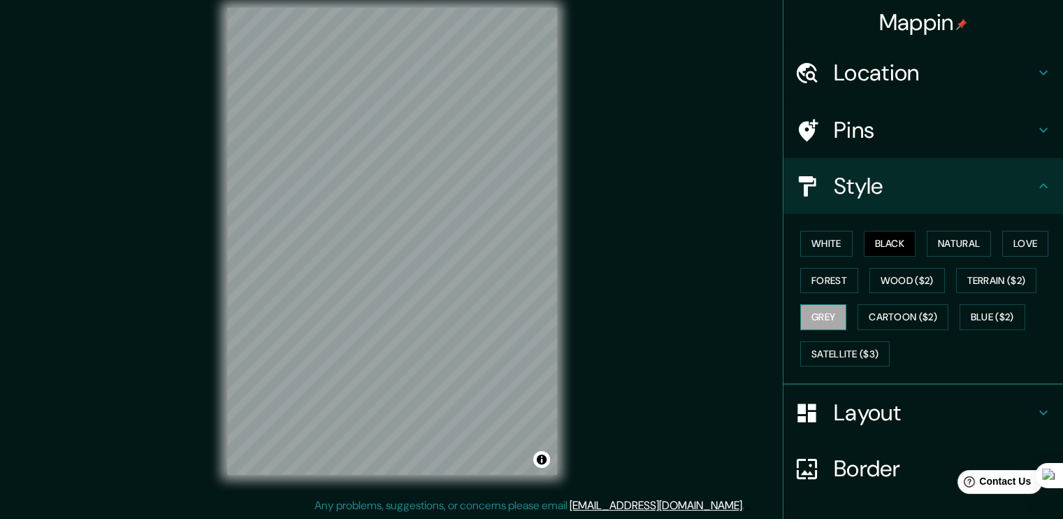
click at [819, 313] on button "Grey" at bounding box center [824, 317] width 46 height 26
click at [833, 234] on button "White" at bounding box center [827, 244] width 52 height 26
drag, startPoint x: 868, startPoint y: 108, endPoint x: 875, endPoint y: 120, distance: 14.2
click at [869, 108] on div "Pins" at bounding box center [924, 130] width 280 height 56
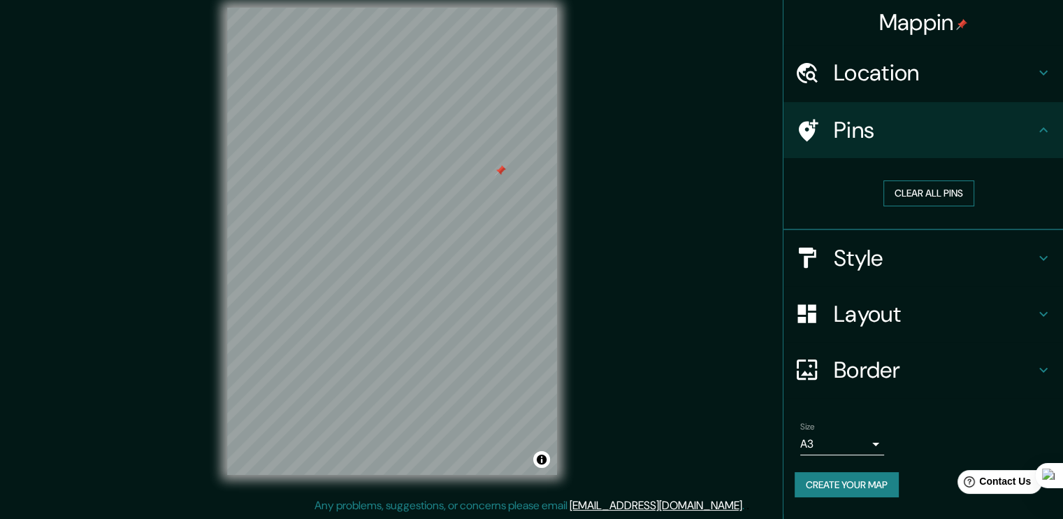
click at [921, 192] on button "Clear all pins" at bounding box center [929, 193] width 91 height 26
click at [875, 244] on h4 "Style" at bounding box center [934, 258] width 201 height 28
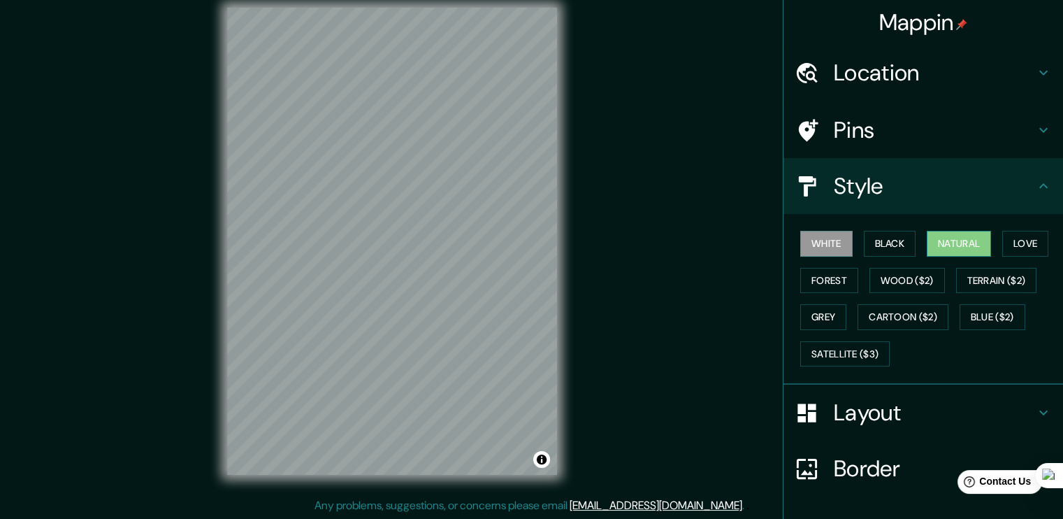
click at [937, 238] on button "Natural" at bounding box center [959, 244] width 64 height 26
click at [1032, 248] on button "Love" at bounding box center [1026, 244] width 46 height 26
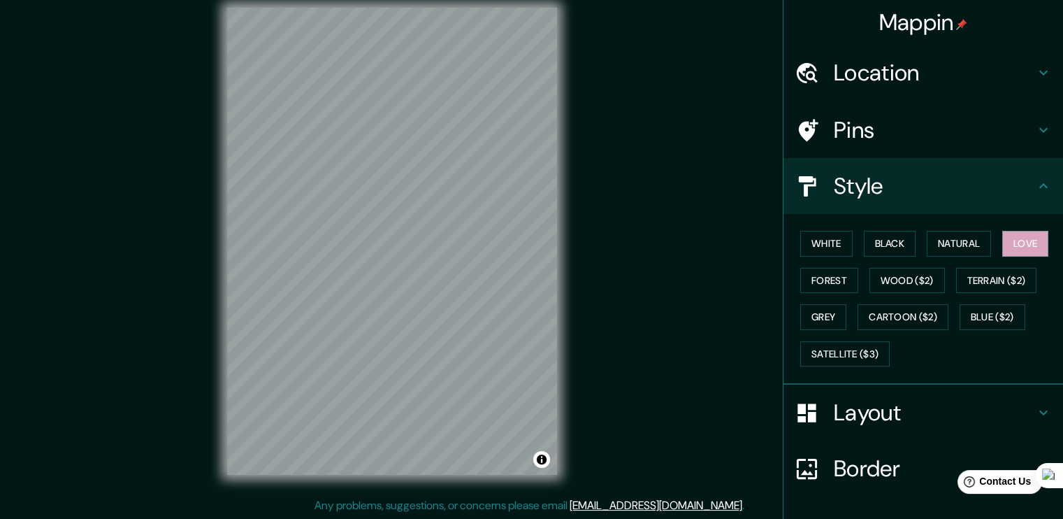
drag, startPoint x: 369, startPoint y: 471, endPoint x: 375, endPoint y: 6, distance: 465.7
click at [375, 6] on div "© Mapbox © OpenStreetMap Improve this map" at bounding box center [392, 241] width 375 height 512
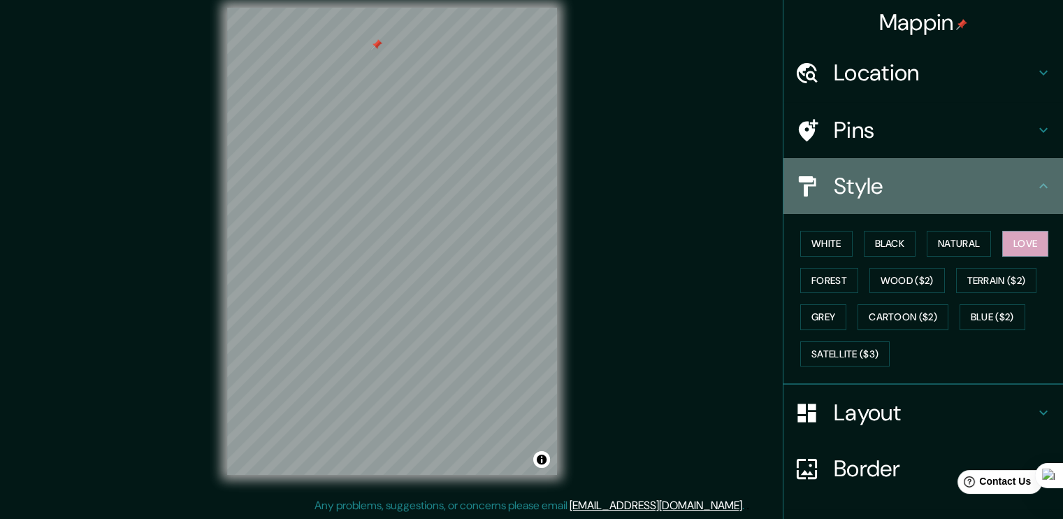
click at [868, 182] on h4 "Style" at bounding box center [934, 186] width 201 height 28
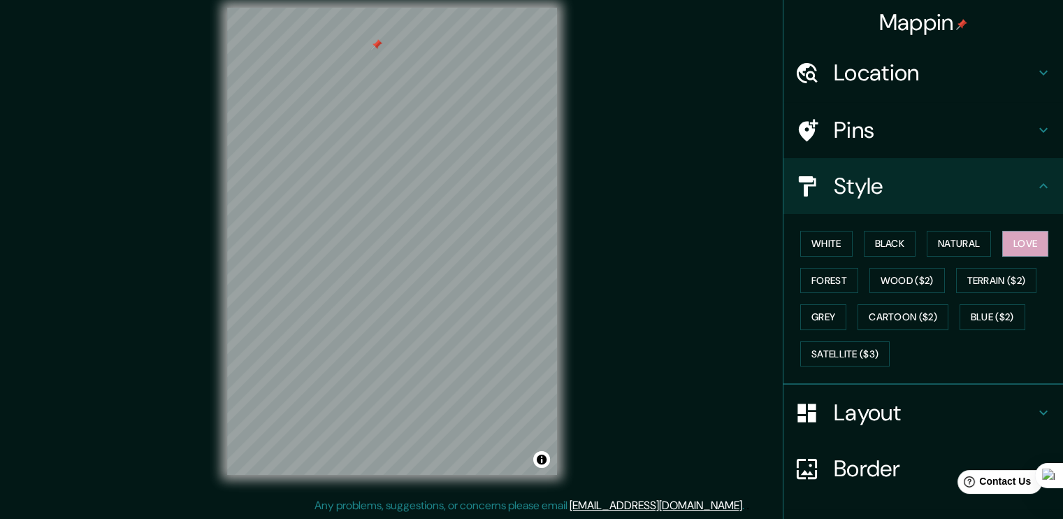
click at [867, 141] on h4 "Pins" at bounding box center [934, 130] width 201 height 28
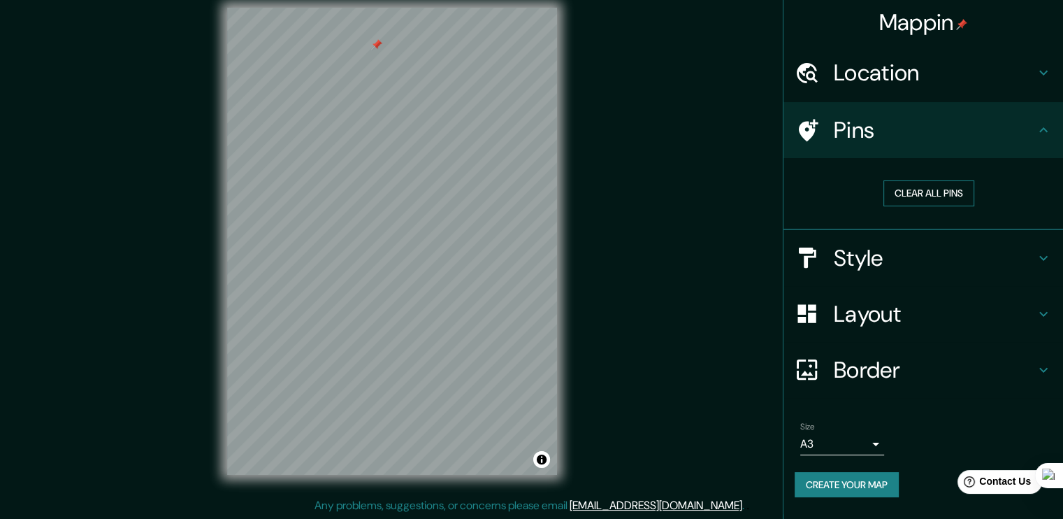
click at [900, 192] on button "Clear all pins" at bounding box center [929, 193] width 91 height 26
click at [582, 262] on div "Mappin Location [GEOGRAPHIC_DATA] Pins Clear all pins Style Layout Border Choos…" at bounding box center [531, 252] width 1063 height 534
click at [428, 497] on div "Mappin Location [GEOGRAPHIC_DATA] Pins Clear all pins Style Layout Border Choos…" at bounding box center [531, 252] width 1063 height 534
click at [873, 307] on h4 "Layout" at bounding box center [934, 314] width 201 height 28
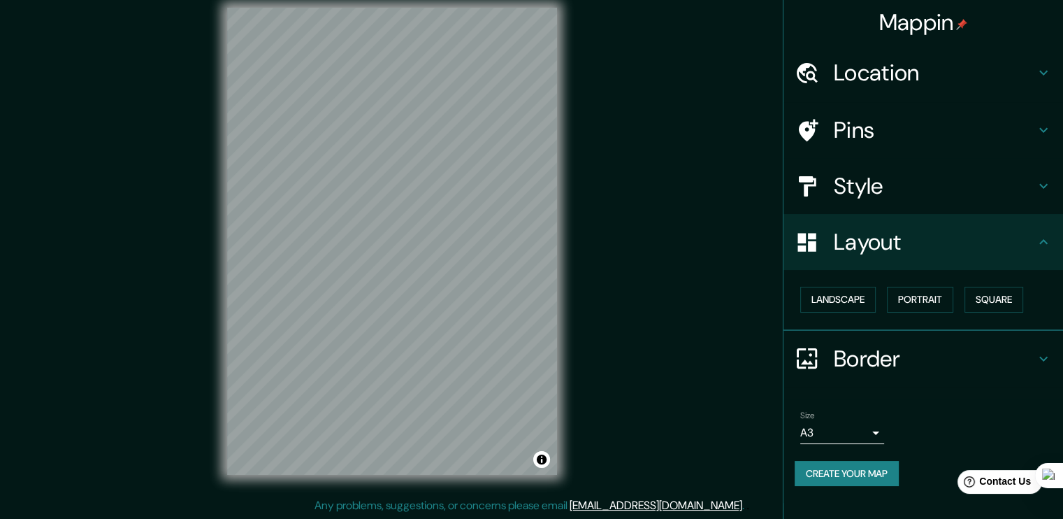
click at [867, 184] on h4 "Style" at bounding box center [934, 186] width 201 height 28
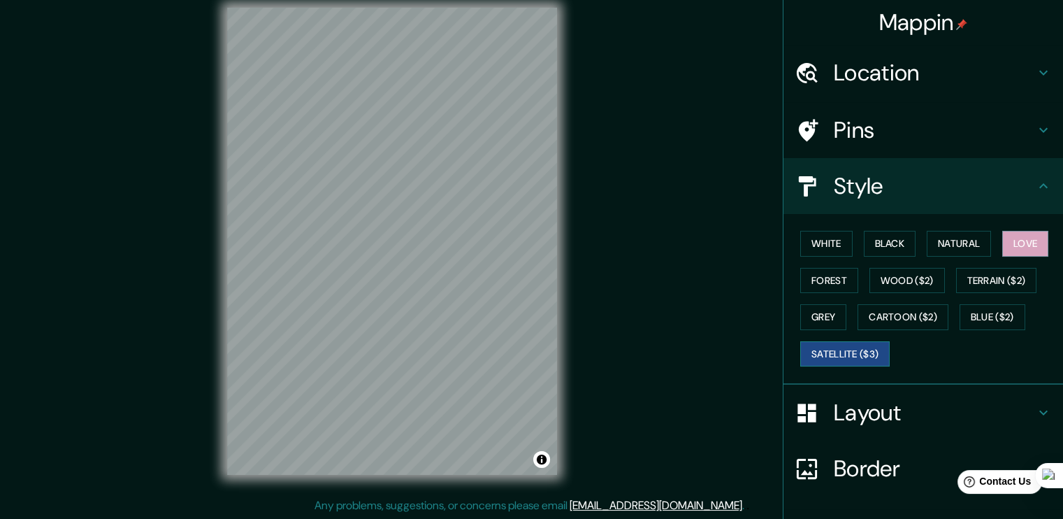
click at [833, 352] on button "Satellite ($3)" at bounding box center [845, 354] width 89 height 26
